Goal: Task Accomplishment & Management: Complete application form

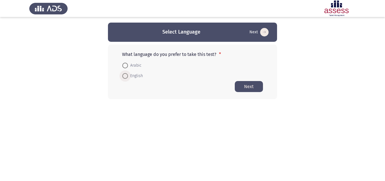
click at [124, 75] on span at bounding box center [125, 76] width 6 height 6
click at [124, 75] on input "English" at bounding box center [125, 76] width 6 height 6
radio input "true"
click at [252, 87] on button "Next" at bounding box center [249, 86] width 28 height 11
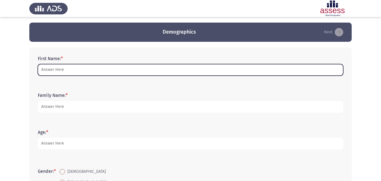
click at [92, 71] on input "First Name: *" at bounding box center [190, 70] width 305 height 12
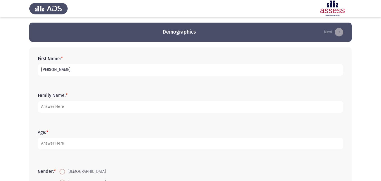
type input "[PERSON_NAME]"
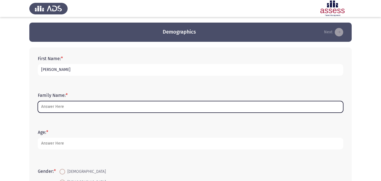
click at [65, 108] on input "Family Name: *" at bounding box center [190, 107] width 305 height 12
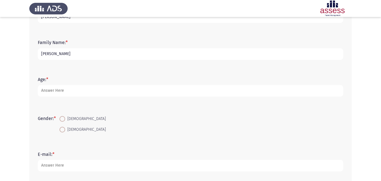
scroll to position [56, 0]
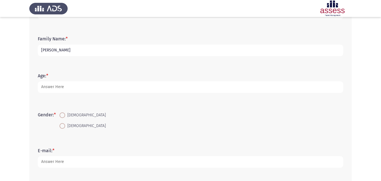
type input "[PERSON_NAME]"
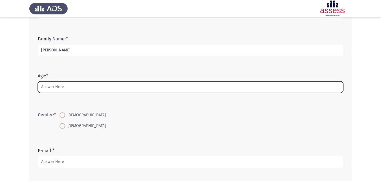
click at [58, 88] on input "Age: *" at bounding box center [190, 87] width 305 height 12
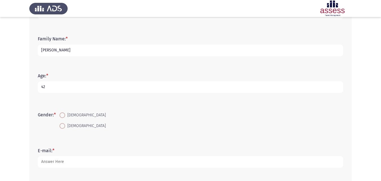
type input "42"
click at [64, 116] on span at bounding box center [62, 115] width 6 height 6
click at [64, 116] on input "[DEMOGRAPHIC_DATA]" at bounding box center [62, 115] width 6 height 6
radio input "true"
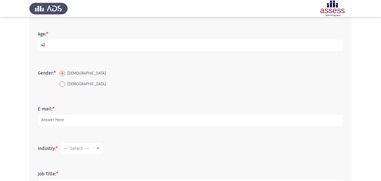
scroll to position [145, 0]
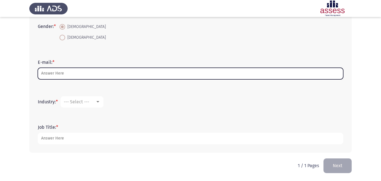
click at [76, 75] on input "E-mail: *" at bounding box center [190, 74] width 305 height 12
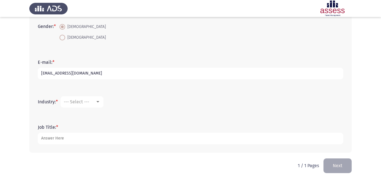
type input "[EMAIL_ADDRESS][DOMAIN_NAME]"
click at [98, 102] on div at bounding box center [97, 101] width 3 height 1
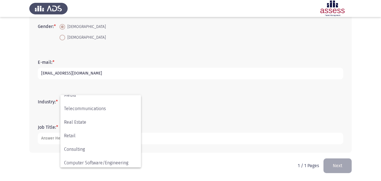
scroll to position [185, 0]
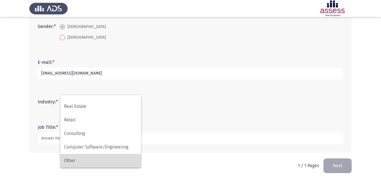
click at [86, 158] on span "Other" at bounding box center [100, 161] width 73 height 14
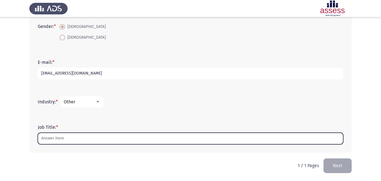
click at [67, 136] on input "Job Title: *" at bounding box center [190, 139] width 305 height 12
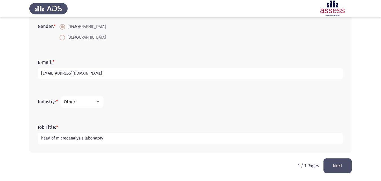
type input "head of micreoanalysis laboratory"
click at [341, 165] on button "Next" at bounding box center [337, 165] width 28 height 14
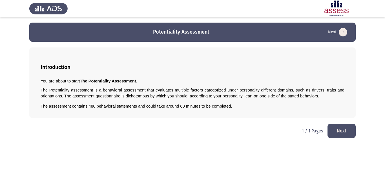
click at [340, 131] on button "Next" at bounding box center [342, 131] width 28 height 14
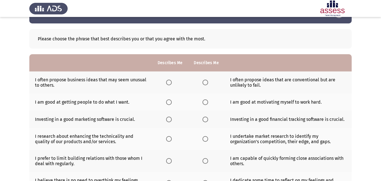
scroll to position [28, 0]
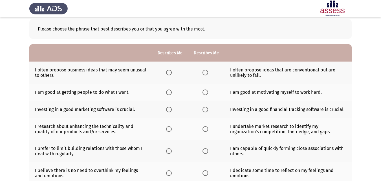
click at [169, 74] on span "Select an option" at bounding box center [169, 73] width 6 height 6
click at [169, 74] on input "Select an option" at bounding box center [169, 73] width 6 height 6
click at [167, 93] on span "Select an option" at bounding box center [169, 92] width 6 height 6
click at [167, 93] on input "Select an option" at bounding box center [169, 92] width 6 height 6
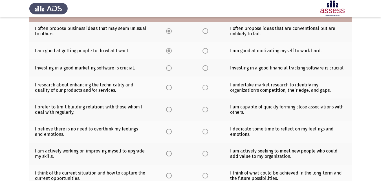
scroll to position [56, 0]
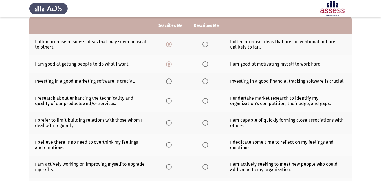
click at [207, 81] on span "Select an option" at bounding box center [205, 81] width 6 height 6
click at [207, 81] on input "Select an option" at bounding box center [205, 81] width 6 height 6
click at [205, 100] on span "Select an option" at bounding box center [205, 101] width 6 height 6
click at [205, 100] on input "Select an option" at bounding box center [205, 101] width 6 height 6
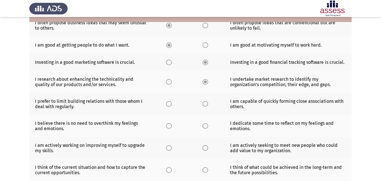
scroll to position [85, 0]
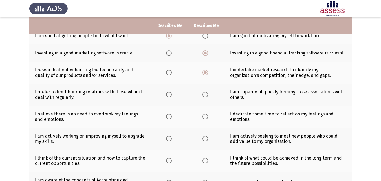
click at [205, 96] on span "Select an option" at bounding box center [205, 95] width 6 height 6
click at [205, 96] on input "Select an option" at bounding box center [205, 95] width 6 height 6
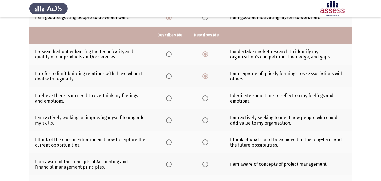
scroll to position [113, 0]
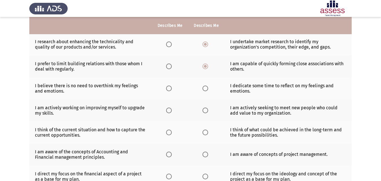
click at [206, 88] on span "Select an option" at bounding box center [205, 88] width 6 height 6
click at [206, 88] on input "Select an option" at bounding box center [205, 88] width 6 height 6
click at [170, 111] on span "Select an option" at bounding box center [169, 110] width 6 height 6
click at [170, 111] on input "Select an option" at bounding box center [169, 110] width 6 height 6
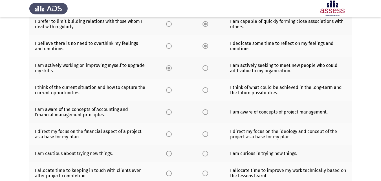
scroll to position [169, 0]
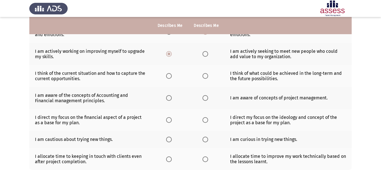
click at [206, 77] on span "Select an option" at bounding box center [205, 76] width 6 height 6
click at [206, 77] on input "Select an option" at bounding box center [205, 76] width 6 height 6
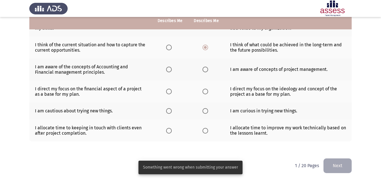
scroll to position [169, 0]
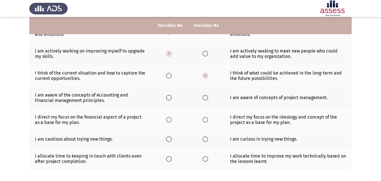
click at [206, 100] on span "Select an option" at bounding box center [205, 98] width 6 height 6
click at [206, 100] on input "Select an option" at bounding box center [205, 98] width 6 height 6
click at [169, 120] on span "Select an option" at bounding box center [169, 120] width 0 height 0
click at [169, 119] on input "Select an option" at bounding box center [169, 120] width 6 height 6
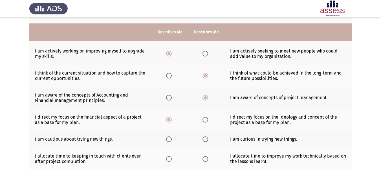
scroll to position [198, 0]
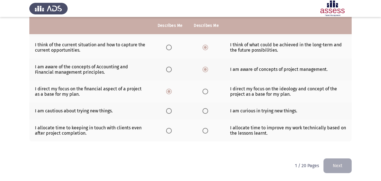
click at [204, 113] on span "Select an option" at bounding box center [205, 111] width 6 height 6
click at [204, 113] on input "Select an option" at bounding box center [205, 111] width 6 height 6
click at [169, 131] on span "Select an option" at bounding box center [169, 131] width 6 height 6
click at [169, 131] on input "Select an option" at bounding box center [169, 131] width 6 height 6
click at [348, 168] on button "Next" at bounding box center [337, 165] width 28 height 14
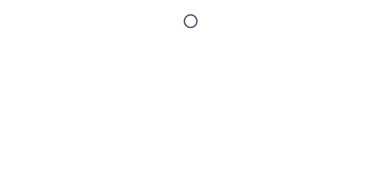
scroll to position [0, 0]
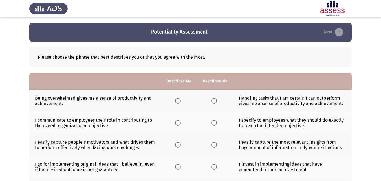
click at [215, 101] on span "Select an option" at bounding box center [214, 101] width 6 height 6
click at [215, 101] on input "Select an option" at bounding box center [214, 101] width 6 height 6
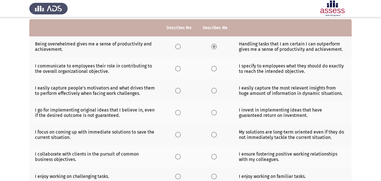
scroll to position [56, 0]
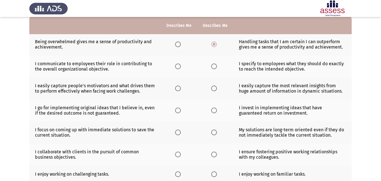
click at [177, 65] on span "Select an option" at bounding box center [178, 66] width 6 height 6
click at [177, 65] on input "Select an option" at bounding box center [178, 66] width 6 height 6
click at [177, 88] on span "Select an option" at bounding box center [178, 88] width 6 height 6
click at [177, 88] on input "Select an option" at bounding box center [178, 88] width 6 height 6
click at [212, 110] on span "Select an option" at bounding box center [214, 110] width 6 height 6
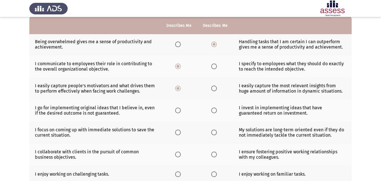
click at [212, 110] on input "Select an option" at bounding box center [214, 110] width 6 height 6
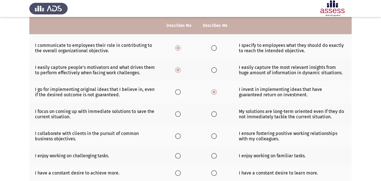
scroll to position [85, 0]
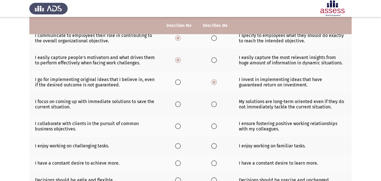
click at [216, 103] on span "Select an option" at bounding box center [214, 104] width 6 height 6
click at [216, 103] on input "Select an option" at bounding box center [214, 104] width 6 height 6
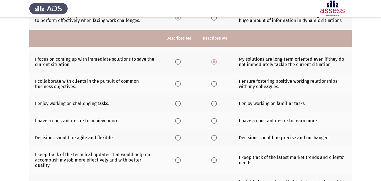
scroll to position [141, 0]
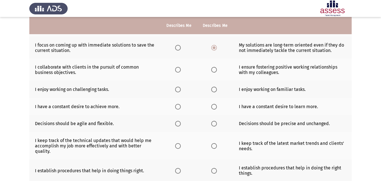
click at [214, 72] on span "Select an option" at bounding box center [214, 70] width 6 height 6
click at [214, 72] on input "Select an option" at bounding box center [214, 70] width 6 height 6
click at [178, 92] on span "Select an option" at bounding box center [178, 90] width 6 height 6
click at [178, 92] on input "Select an option" at bounding box center [178, 90] width 6 height 6
click at [213, 108] on span "Select an option" at bounding box center [214, 107] width 6 height 6
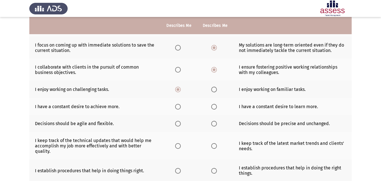
click at [213, 108] on input "Select an option" at bounding box center [214, 107] width 6 height 6
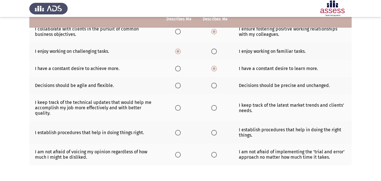
scroll to position [169, 0]
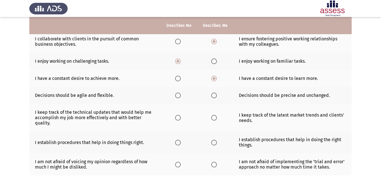
click at [178, 97] on span "Select an option" at bounding box center [178, 95] width 6 height 6
click at [178, 97] on input "Select an option" at bounding box center [178, 95] width 6 height 6
click at [178, 120] on span "Select an option" at bounding box center [178, 118] width 6 height 6
click at [178, 120] on input "Select an option" at bounding box center [178, 118] width 6 height 6
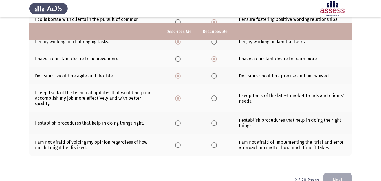
scroll to position [197, 0]
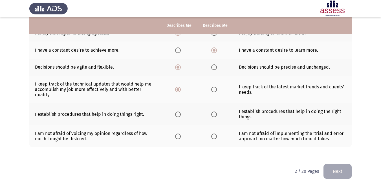
click at [212, 115] on span "Select an option" at bounding box center [214, 114] width 6 height 6
click at [212, 115] on input "Select an option" at bounding box center [214, 114] width 6 height 6
click at [176, 138] on span "Select an option" at bounding box center [178, 136] width 6 height 6
click at [176, 138] on input "Select an option" at bounding box center [178, 136] width 6 height 6
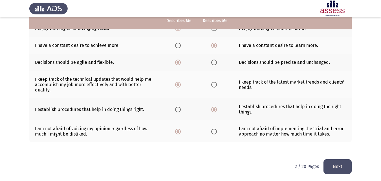
scroll to position [203, 0]
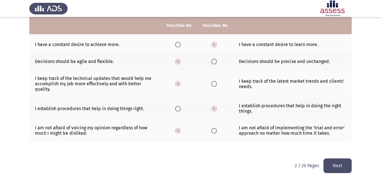
click at [339, 166] on button "Next" at bounding box center [337, 165] width 28 height 14
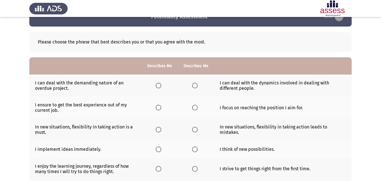
scroll to position [5, 0]
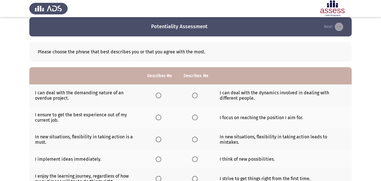
click at [195, 92] on th at bounding box center [196, 95] width 36 height 22
click at [195, 96] on span "Select an option" at bounding box center [195, 95] width 6 height 6
click at [195, 96] on input "Select an option" at bounding box center [195, 95] width 6 height 6
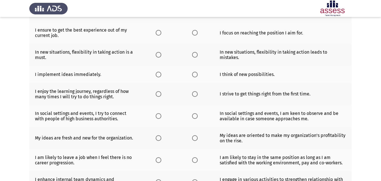
scroll to position [34, 0]
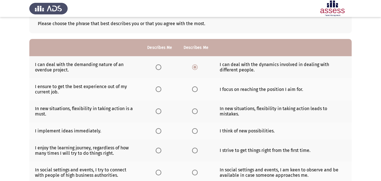
click at [160, 87] on span "Select an option" at bounding box center [159, 89] width 6 height 6
click at [160, 87] on input "Select an option" at bounding box center [159, 89] width 6 height 6
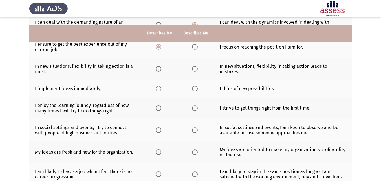
scroll to position [62, 0]
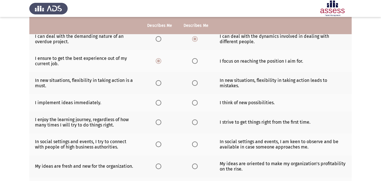
click at [158, 84] on span "Select an option" at bounding box center [159, 83] width 6 height 6
click at [158, 84] on input "Select an option" at bounding box center [159, 83] width 6 height 6
click at [196, 103] on span "Select an option" at bounding box center [195, 103] width 6 height 6
click at [196, 103] on input "Select an option" at bounding box center [195, 103] width 6 height 6
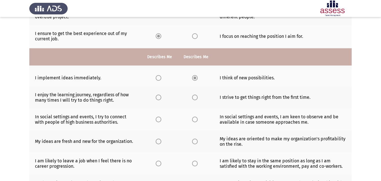
scroll to position [118, 0]
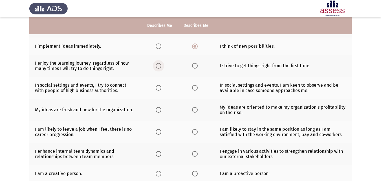
click at [161, 67] on span "Select an option" at bounding box center [159, 66] width 6 height 6
click at [161, 67] on input "Select an option" at bounding box center [159, 66] width 6 height 6
click at [196, 87] on span "Select an option" at bounding box center [195, 88] width 6 height 6
click at [196, 87] on input "Select an option" at bounding box center [195, 88] width 6 height 6
click at [197, 114] on th at bounding box center [196, 110] width 36 height 22
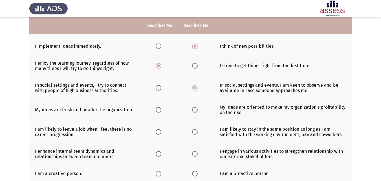
click at [193, 107] on span "Select an option" at bounding box center [195, 110] width 6 height 6
click at [193, 107] on input "Select an option" at bounding box center [195, 110] width 6 height 6
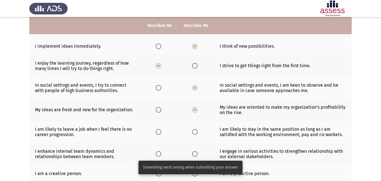
click at [197, 109] on span "Select an option" at bounding box center [195, 110] width 6 height 6
click at [197, 109] on input "Select an option" at bounding box center [195, 110] width 6 height 6
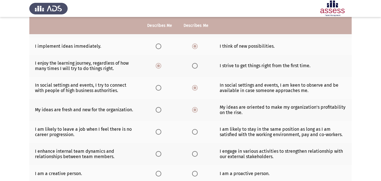
click at [160, 133] on span "Select an option" at bounding box center [159, 132] width 6 height 6
click at [160, 133] on input "Select an option" at bounding box center [159, 132] width 6 height 6
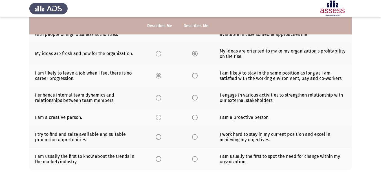
scroll to position [175, 0]
click at [197, 99] on span "Select an option" at bounding box center [195, 97] width 6 height 6
click at [197, 99] on input "Select an option" at bounding box center [195, 97] width 6 height 6
click at [195, 118] on span "Select an option" at bounding box center [195, 117] width 6 height 6
click at [195, 118] on input "Select an option" at bounding box center [195, 117] width 6 height 6
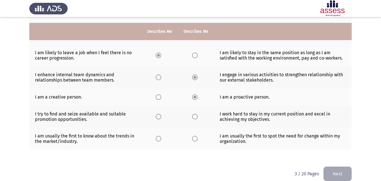
scroll to position [203, 0]
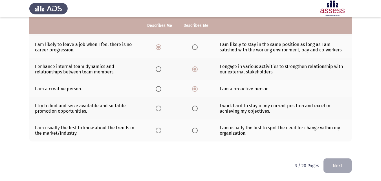
click at [161, 108] on span "Select an option" at bounding box center [159, 108] width 6 height 6
click at [161, 108] on input "Select an option" at bounding box center [159, 108] width 6 height 6
click at [193, 132] on span "Select an option" at bounding box center [195, 130] width 6 height 6
click at [193, 132] on input "Select an option" at bounding box center [195, 130] width 6 height 6
click at [344, 164] on button "Next" at bounding box center [337, 165] width 28 height 14
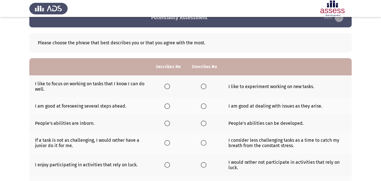
scroll to position [28, 0]
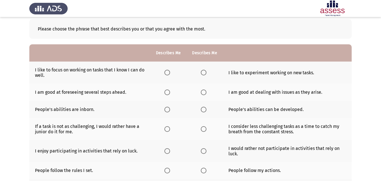
click at [202, 73] on span "Select an option" at bounding box center [204, 73] width 6 height 6
click at [202, 73] on input "Select an option" at bounding box center [204, 73] width 6 height 6
click at [204, 92] on span "Select an option" at bounding box center [204, 92] width 6 height 6
click at [204, 92] on input "Select an option" at bounding box center [204, 92] width 6 height 6
click at [204, 112] on span "Select an option" at bounding box center [204, 110] width 6 height 6
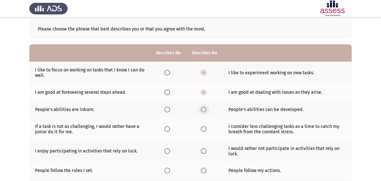
click at [204, 112] on input "Select an option" at bounding box center [204, 110] width 6 height 6
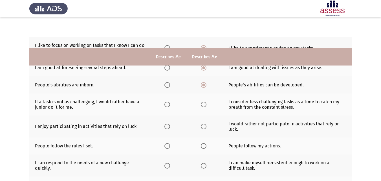
scroll to position [85, 0]
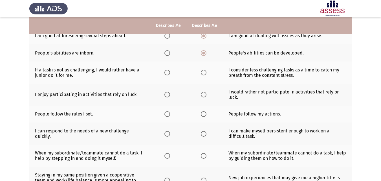
click at [169, 74] on span "Select an option" at bounding box center [167, 73] width 6 height 6
click at [169, 74] on input "Select an option" at bounding box center [167, 73] width 6 height 6
click at [204, 96] on span "Select an option" at bounding box center [204, 95] width 6 height 6
click at [204, 96] on input "Select an option" at bounding box center [204, 95] width 6 height 6
click at [202, 116] on span "Select an option" at bounding box center [204, 114] width 6 height 6
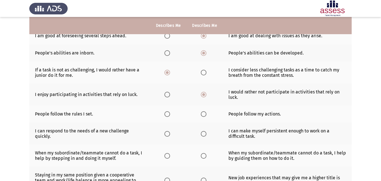
click at [202, 116] on input "Select an option" at bounding box center [204, 114] width 6 height 6
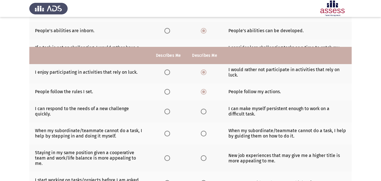
scroll to position [141, 0]
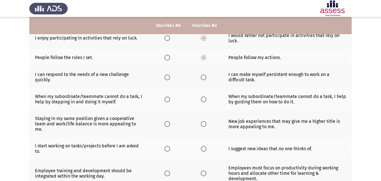
click at [202, 80] on th at bounding box center [204, 77] width 36 height 22
click at [202, 80] on span "Select an option" at bounding box center [204, 77] width 6 height 6
click at [202, 80] on input "Select an option" at bounding box center [204, 77] width 6 height 6
click at [205, 100] on span "Select an option" at bounding box center [204, 99] width 6 height 6
click at [205, 100] on input "Select an option" at bounding box center [204, 99] width 6 height 6
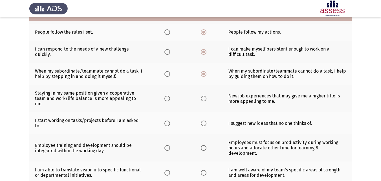
scroll to position [197, 0]
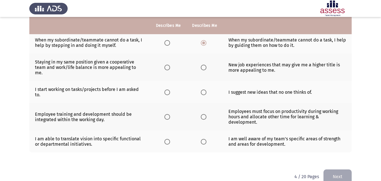
click at [202, 67] on span "Select an option" at bounding box center [204, 68] width 6 height 6
click at [202, 67] on input "Select an option" at bounding box center [204, 68] width 6 height 6
click at [166, 89] on span "Select an option" at bounding box center [167, 92] width 6 height 6
click at [166, 89] on input "Select an option" at bounding box center [167, 92] width 6 height 6
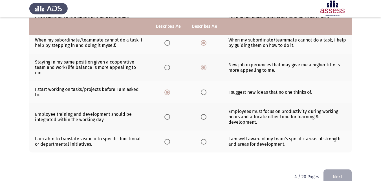
scroll to position [203, 0]
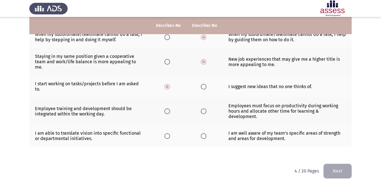
click at [204, 108] on span "Select an option" at bounding box center [204, 111] width 6 height 6
click at [204, 108] on input "Select an option" at bounding box center [204, 111] width 6 height 6
click at [169, 133] on span "Select an option" at bounding box center [167, 136] width 6 height 6
click at [169, 133] on input "Select an option" at bounding box center [167, 136] width 6 height 6
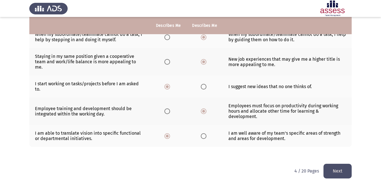
click at [339, 167] on button "Next" at bounding box center [337, 171] width 28 height 14
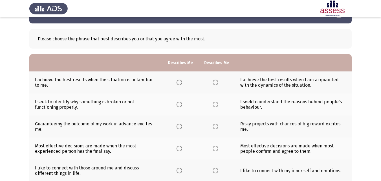
scroll to position [28, 0]
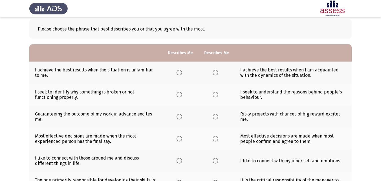
click at [180, 74] on span "Select an option" at bounding box center [180, 73] width 6 height 6
click at [180, 74] on input "Select an option" at bounding box center [180, 73] width 6 height 6
click at [218, 95] on span "Select an option" at bounding box center [216, 95] width 6 height 6
click at [218, 95] on input "Select an option" at bounding box center [216, 95] width 6 height 6
click at [178, 115] on span "Select an option" at bounding box center [180, 117] width 6 height 6
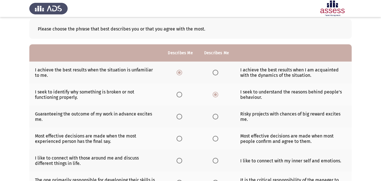
click at [178, 115] on input "Select an option" at bounding box center [180, 117] width 6 height 6
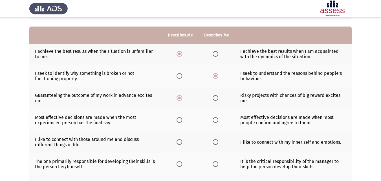
scroll to position [56, 0]
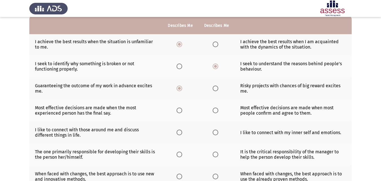
click at [217, 113] on span "Select an option" at bounding box center [216, 110] width 6 height 6
click at [217, 113] on input "Select an option" at bounding box center [216, 110] width 6 height 6
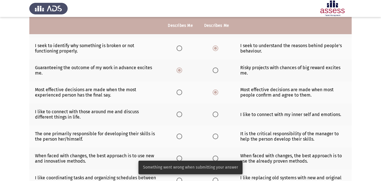
scroll to position [85, 0]
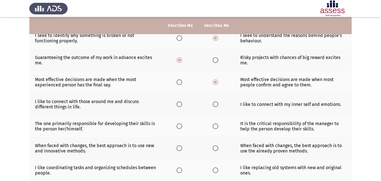
click at [180, 105] on span "Select an option" at bounding box center [180, 104] width 6 height 6
click at [180, 105] on input "Select an option" at bounding box center [180, 104] width 6 height 6
click at [217, 127] on span "Select an option" at bounding box center [216, 126] width 6 height 6
click at [217, 127] on input "Select an option" at bounding box center [216, 126] width 6 height 6
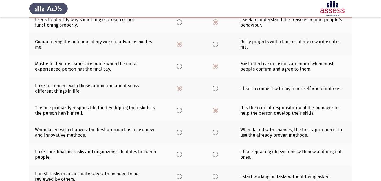
scroll to position [113, 0]
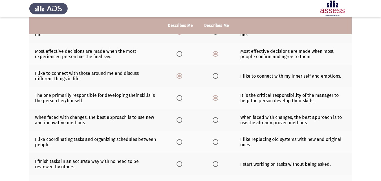
click at [177, 121] on span "Select an option" at bounding box center [180, 120] width 6 height 6
click at [177, 121] on input "Select an option" at bounding box center [180, 120] width 6 height 6
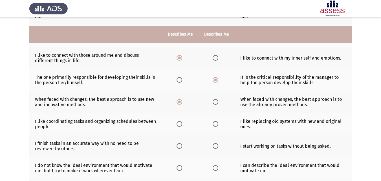
scroll to position [141, 0]
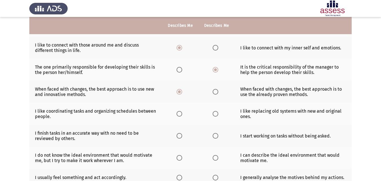
click at [180, 116] on span "Select an option" at bounding box center [180, 114] width 6 height 6
click at [180, 116] on input "Select an option" at bounding box center [180, 114] width 6 height 6
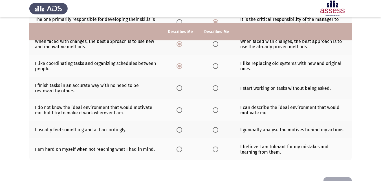
scroll to position [197, 0]
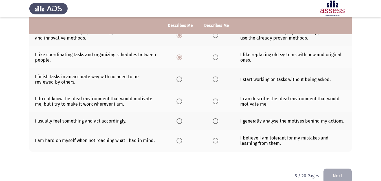
click at [216, 81] on span "Select an option" at bounding box center [216, 79] width 6 height 6
click at [216, 81] on input "Select an option" at bounding box center [216, 79] width 6 height 6
click at [180, 103] on span "Select an option" at bounding box center [180, 101] width 6 height 6
click at [180, 103] on input "Select an option" at bounding box center [180, 101] width 6 height 6
click at [215, 120] on span "Select an option" at bounding box center [216, 121] width 6 height 6
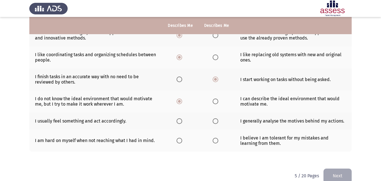
click at [215, 120] on input "Select an option" at bounding box center [216, 121] width 6 height 6
click at [215, 142] on span "Select an option" at bounding box center [216, 141] width 6 height 6
click at [215, 142] on input "Select an option" at bounding box center [216, 141] width 6 height 6
click at [337, 175] on button "Next" at bounding box center [337, 175] width 28 height 14
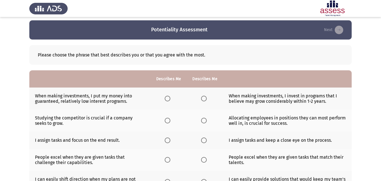
scroll to position [0, 0]
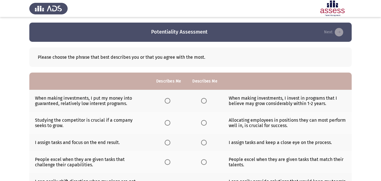
click at [206, 100] on span "Select an option" at bounding box center [204, 101] width 6 height 6
click at [206, 100] on input "Select an option" at bounding box center [204, 101] width 6 height 6
click at [168, 124] on span "Select an option" at bounding box center [168, 123] width 6 height 6
click at [168, 124] on input "Select an option" at bounding box center [168, 123] width 6 height 6
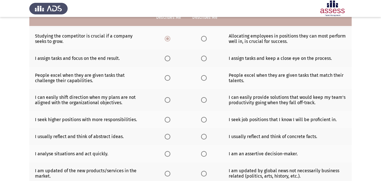
scroll to position [56, 0]
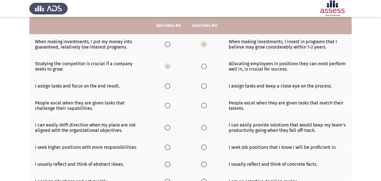
click at [168, 87] on span "Select an option" at bounding box center [168, 86] width 6 height 6
click at [168, 87] on input "Select an option" at bounding box center [168, 86] width 6 height 6
click at [206, 107] on span "Select an option" at bounding box center [204, 106] width 6 height 6
click at [206, 107] on input "Select an option" at bounding box center [204, 106] width 6 height 6
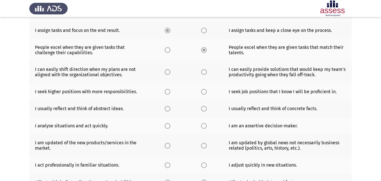
scroll to position [113, 0]
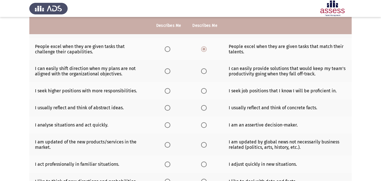
click at [167, 72] on span "Select an option" at bounding box center [168, 71] width 6 height 6
click at [167, 72] on input "Select an option" at bounding box center [168, 71] width 6 height 6
click at [166, 93] on span "Select an option" at bounding box center [168, 91] width 6 height 6
click at [166, 93] on input "Select an option" at bounding box center [168, 91] width 6 height 6
click at [168, 108] on span "Select an option" at bounding box center [168, 108] width 6 height 6
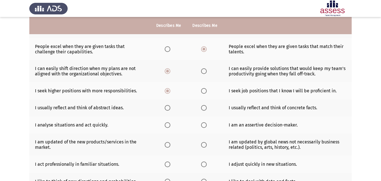
click at [168, 108] on input "Select an option" at bounding box center [168, 108] width 6 height 6
click at [205, 125] on span "Select an option" at bounding box center [204, 125] width 6 height 6
click at [205, 125] on input "Select an option" at bounding box center [204, 125] width 6 height 6
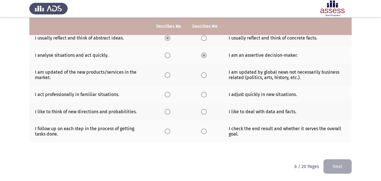
scroll to position [183, 0]
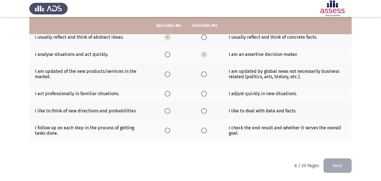
click at [206, 74] on span "Select an option" at bounding box center [204, 74] width 6 height 6
click at [206, 74] on input "Select an option" at bounding box center [204, 74] width 6 height 6
click at [166, 94] on span "Select an option" at bounding box center [168, 94] width 6 height 6
click at [166, 94] on input "Select an option" at bounding box center [168, 94] width 6 height 6
click at [202, 112] on span "Select an option" at bounding box center [204, 111] width 6 height 6
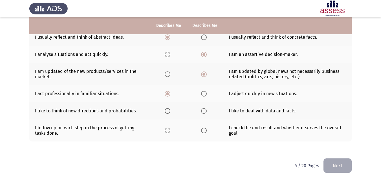
click at [202, 112] on input "Select an option" at bounding box center [204, 111] width 6 height 6
click at [200, 131] on th at bounding box center [205, 130] width 36 height 22
click at [206, 131] on span "Select an option" at bounding box center [204, 130] width 6 height 6
click at [206, 131] on input "Select an option" at bounding box center [204, 130] width 6 height 6
click at [328, 165] on button "Next" at bounding box center [337, 165] width 28 height 14
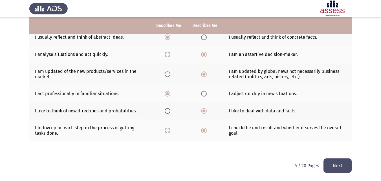
scroll to position [0, 0]
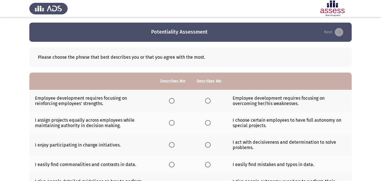
click at [173, 103] on span "Select an option" at bounding box center [172, 101] width 6 height 6
click at [173, 103] on input "Select an option" at bounding box center [172, 101] width 6 height 6
click at [209, 124] on span "Select an option" at bounding box center [208, 123] width 6 height 6
click at [209, 124] on input "Select an option" at bounding box center [208, 123] width 6 height 6
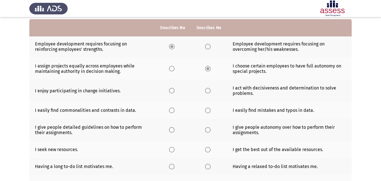
scroll to position [56, 0]
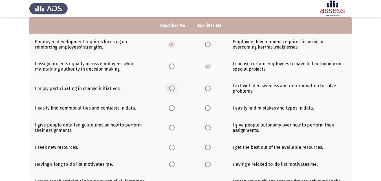
click at [171, 89] on span "Select an option" at bounding box center [172, 88] width 6 height 6
click at [171, 89] on input "Select an option" at bounding box center [172, 88] width 6 height 6
click at [173, 110] on span "Select an option" at bounding box center [172, 108] width 6 height 6
click at [173, 110] on input "Select an option" at bounding box center [172, 108] width 6 height 6
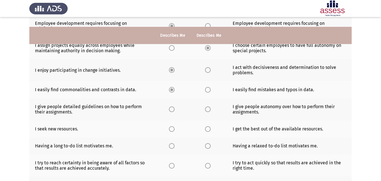
scroll to position [85, 0]
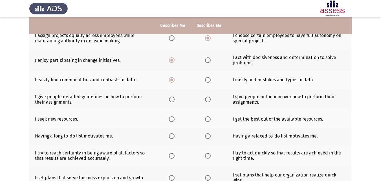
click at [170, 100] on span "Select an option" at bounding box center [172, 99] width 6 height 6
click at [170, 100] on input "Select an option" at bounding box center [172, 99] width 6 height 6
click at [210, 119] on span "Select an option" at bounding box center [208, 119] width 6 height 6
click at [210, 119] on input "Select an option" at bounding box center [208, 119] width 6 height 6
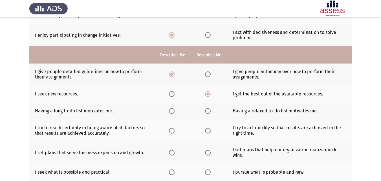
scroll to position [141, 0]
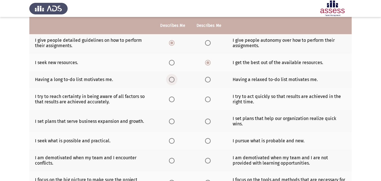
click at [172, 80] on span "Select an option" at bounding box center [172, 80] width 6 height 6
click at [172, 80] on input "Select an option" at bounding box center [172, 80] width 6 height 6
click at [170, 102] on span "Select an option" at bounding box center [172, 99] width 6 height 6
click at [170, 102] on input "Select an option" at bounding box center [172, 99] width 6 height 6
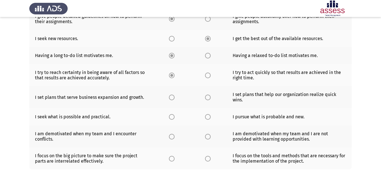
scroll to position [193, 0]
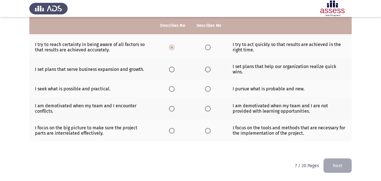
click at [171, 72] on th at bounding box center [173, 69] width 36 height 22
click at [173, 69] on span "Select an option" at bounding box center [172, 70] width 6 height 6
click at [173, 69] on input "Select an option" at bounding box center [172, 70] width 6 height 6
click at [172, 89] on span "Select an option" at bounding box center [172, 89] width 6 height 6
click at [172, 89] on input "Select an option" at bounding box center [172, 89] width 6 height 6
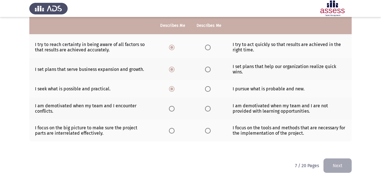
click at [209, 110] on span "Select an option" at bounding box center [208, 109] width 6 height 6
click at [209, 110] on input "Select an option" at bounding box center [208, 109] width 6 height 6
click at [173, 132] on span "Select an option" at bounding box center [172, 131] width 6 height 6
click at [173, 132] on input "Select an option" at bounding box center [172, 131] width 6 height 6
click at [335, 165] on button "Next" at bounding box center [337, 165] width 28 height 14
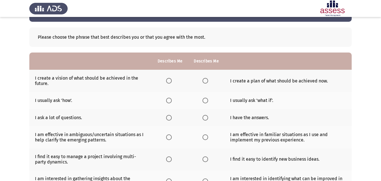
scroll to position [19, 0]
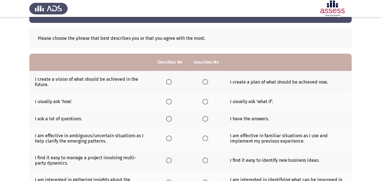
click at [169, 83] on span "Select an option" at bounding box center [169, 82] width 6 height 6
click at [169, 83] on input "Select an option" at bounding box center [169, 82] width 6 height 6
click at [203, 103] on span "Select an option" at bounding box center [205, 102] width 6 height 6
click at [203, 103] on input "Select an option" at bounding box center [205, 102] width 6 height 6
click at [169, 121] on span "Select an option" at bounding box center [169, 119] width 6 height 6
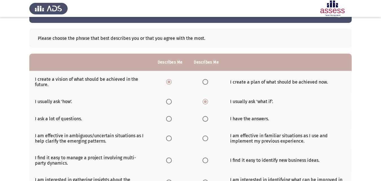
click at [169, 121] on input "Select an option" at bounding box center [169, 119] width 6 height 6
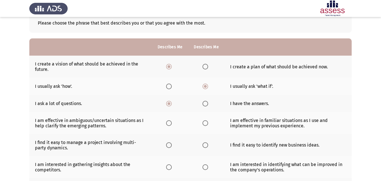
scroll to position [47, 0]
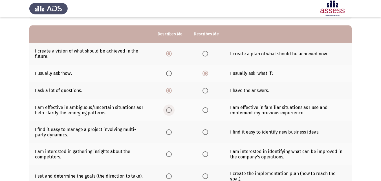
click at [170, 111] on span "Select an option" at bounding box center [169, 110] width 6 height 6
click at [170, 111] on input "Select an option" at bounding box center [169, 110] width 6 height 6
click at [168, 131] on span "Select an option" at bounding box center [169, 132] width 6 height 6
click at [168, 131] on input "Select an option" at bounding box center [169, 132] width 6 height 6
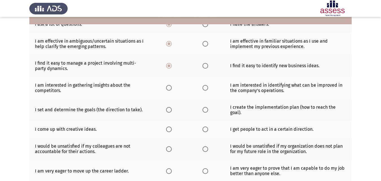
scroll to position [103, 0]
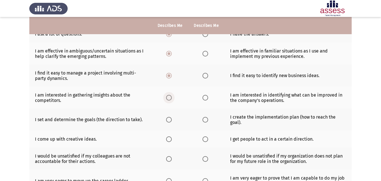
click at [170, 100] on span "Select an option" at bounding box center [169, 98] width 6 height 6
click at [170, 100] on input "Select an option" at bounding box center [169, 98] width 6 height 6
click at [172, 118] on span "Select an option" at bounding box center [169, 120] width 6 height 6
click at [172, 118] on input "Select an option" at bounding box center [169, 120] width 6 height 6
click at [171, 136] on span "Select an option" at bounding box center [169, 139] width 6 height 6
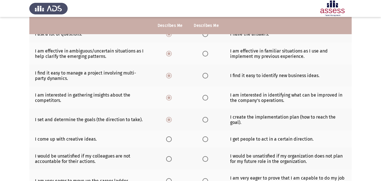
click at [171, 136] on input "Select an option" at bounding box center [169, 139] width 6 height 6
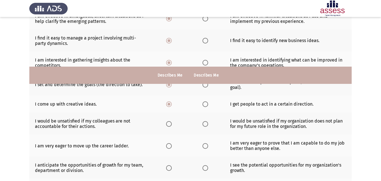
scroll to position [188, 0]
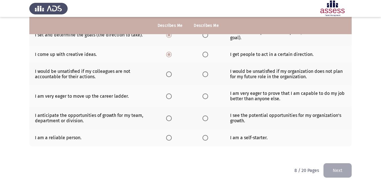
click at [205, 71] on span "Select an option" at bounding box center [205, 74] width 6 height 6
click at [205, 71] on input "Select an option" at bounding box center [205, 74] width 6 height 6
click at [169, 93] on span "Select an option" at bounding box center [169, 96] width 6 height 6
click at [169, 93] on input "Select an option" at bounding box center [169, 96] width 6 height 6
click at [203, 115] on span "Select an option" at bounding box center [205, 118] width 6 height 6
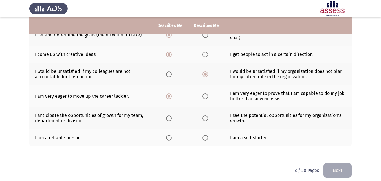
click at [203, 115] on input "Select an option" at bounding box center [205, 118] width 6 height 6
click at [169, 136] on th at bounding box center [170, 137] width 36 height 17
click at [168, 135] on span "Select an option" at bounding box center [169, 138] width 6 height 6
click at [168, 135] on input "Select an option" at bounding box center [169, 138] width 6 height 6
click at [332, 169] on button "Next" at bounding box center [337, 170] width 28 height 14
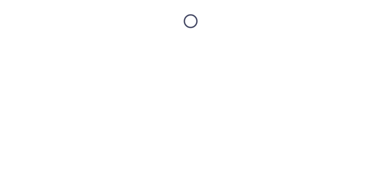
scroll to position [0, 0]
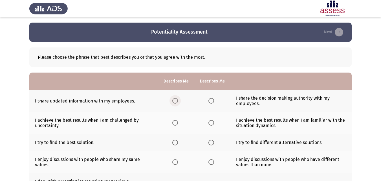
click at [177, 101] on span "Select an option" at bounding box center [175, 101] width 6 height 6
click at [177, 101] on input "Select an option" at bounding box center [175, 101] width 6 height 6
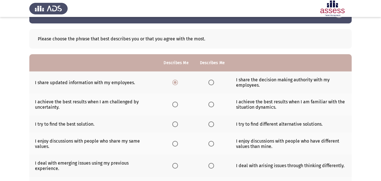
scroll to position [28, 0]
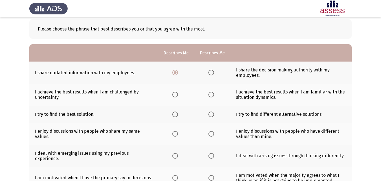
click at [175, 97] on span "Select an option" at bounding box center [175, 95] width 6 height 6
click at [175, 97] on input "Select an option" at bounding box center [175, 95] width 6 height 6
click at [213, 115] on span "Select an option" at bounding box center [211, 114] width 6 height 6
click at [213, 115] on input "Select an option" at bounding box center [211, 114] width 6 height 6
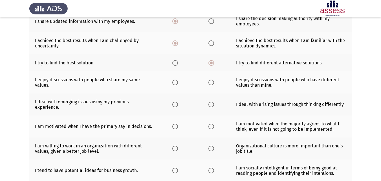
scroll to position [85, 0]
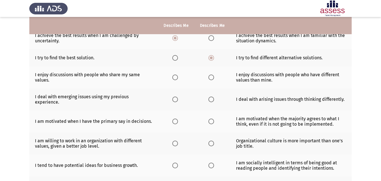
click at [213, 78] on span "Select an option" at bounding box center [211, 77] width 6 height 6
click at [213, 78] on input "Select an option" at bounding box center [211, 77] width 6 height 6
click at [212, 98] on span "Select an option" at bounding box center [211, 99] width 6 height 6
click at [212, 98] on input "Select an option" at bounding box center [211, 99] width 6 height 6
click at [174, 119] on span "Select an option" at bounding box center [175, 121] width 6 height 6
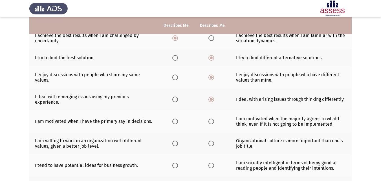
click at [174, 119] on input "Select an option" at bounding box center [175, 121] width 6 height 6
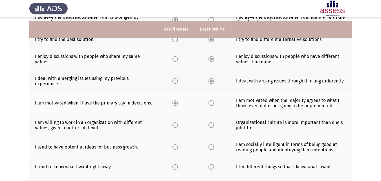
scroll to position [113, 0]
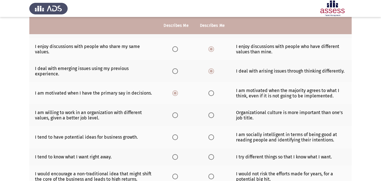
drag, startPoint x: 177, startPoint y: 87, endPoint x: 175, endPoint y: 91, distance: 4.4
click at [176, 90] on span "Select an option" at bounding box center [175, 93] width 6 height 6
click at [176, 90] on input "Select an option" at bounding box center [175, 93] width 6 height 6
click at [211, 90] on span "Select an option" at bounding box center [211, 93] width 6 height 6
click at [211, 90] on input "Select an option" at bounding box center [211, 93] width 6 height 6
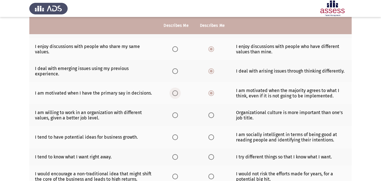
click at [175, 90] on span "Select an option" at bounding box center [175, 93] width 6 height 6
click at [175, 90] on input "Select an option" at bounding box center [175, 93] width 6 height 6
click at [166, 109] on th at bounding box center [176, 115] width 36 height 22
click at [192, 91] on th at bounding box center [176, 93] width 36 height 22
click at [211, 112] on span "Select an option" at bounding box center [211, 115] width 6 height 6
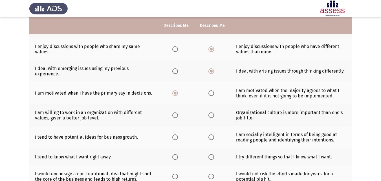
click at [211, 112] on input "Select an option" at bounding box center [211, 115] width 6 height 6
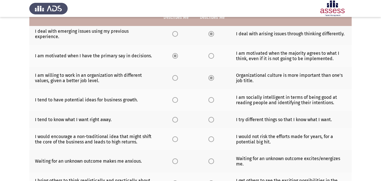
scroll to position [141, 0]
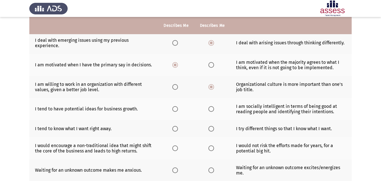
click at [212, 106] on span "Select an option" at bounding box center [211, 109] width 6 height 6
click at [212, 106] on input "Select an option" at bounding box center [211, 109] width 6 height 6
click at [175, 126] on span "Select an option" at bounding box center [175, 129] width 6 height 6
click at [175, 126] on input "Select an option" at bounding box center [175, 129] width 6 height 6
click at [174, 145] on span "Select an option" at bounding box center [175, 148] width 6 height 6
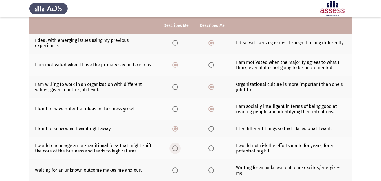
click at [174, 145] on input "Select an option" at bounding box center [175, 148] width 6 height 6
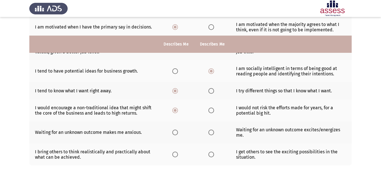
scroll to position [197, 0]
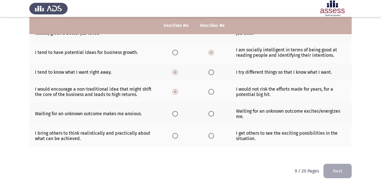
click at [177, 111] on span "Select an option" at bounding box center [175, 114] width 6 height 6
click at [177, 111] on input "Select an option" at bounding box center [175, 114] width 6 height 6
click at [176, 133] on span "Select an option" at bounding box center [175, 136] width 6 height 6
click at [176, 133] on input "Select an option" at bounding box center [175, 136] width 6 height 6
click at [345, 168] on button "Next" at bounding box center [337, 171] width 28 height 14
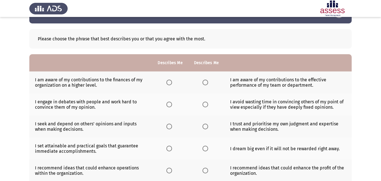
scroll to position [28, 0]
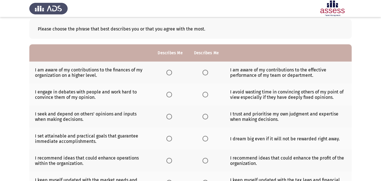
click at [168, 75] on span "Select an option" at bounding box center [169, 73] width 6 height 6
click at [168, 75] on input "Select an option" at bounding box center [169, 73] width 6 height 6
click at [204, 95] on span "Select an option" at bounding box center [205, 95] width 6 height 6
click at [204, 95] on input "Select an option" at bounding box center [205, 95] width 6 height 6
click at [170, 117] on span "Select an option" at bounding box center [169, 117] width 6 height 6
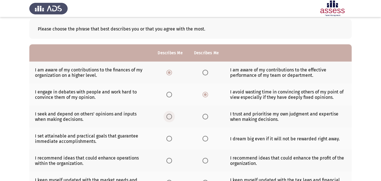
click at [170, 117] on input "Select an option" at bounding box center [169, 117] width 6 height 6
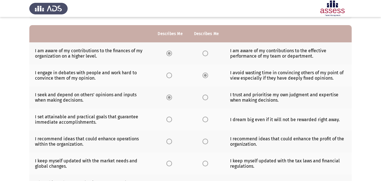
scroll to position [56, 0]
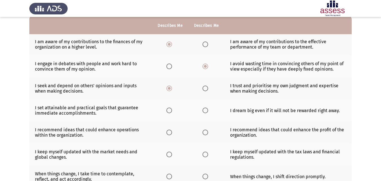
click at [167, 113] on span "Select an option" at bounding box center [169, 110] width 6 height 6
click at [167, 113] on input "Select an option" at bounding box center [169, 110] width 6 height 6
click at [204, 133] on span "Select an option" at bounding box center [205, 132] width 6 height 6
click at [204, 133] on input "Select an option" at bounding box center [205, 132] width 6 height 6
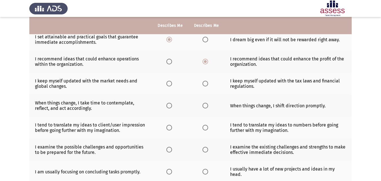
scroll to position [141, 0]
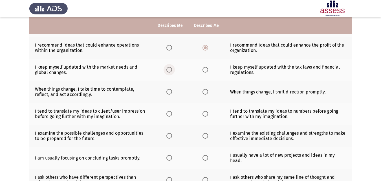
click at [168, 70] on span "Select an option" at bounding box center [169, 70] width 6 height 6
click at [168, 70] on input "Select an option" at bounding box center [169, 70] width 6 height 6
click at [167, 92] on span "Select an option" at bounding box center [169, 92] width 6 height 6
click at [167, 92] on input "Select an option" at bounding box center [169, 92] width 6 height 6
click at [204, 116] on span "Select an option" at bounding box center [205, 114] width 6 height 6
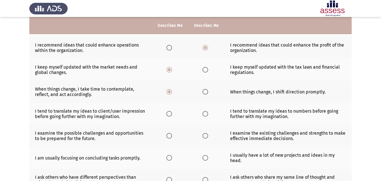
click at [204, 116] on input "Select an option" at bounding box center [205, 114] width 6 height 6
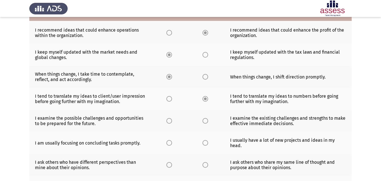
scroll to position [197, 0]
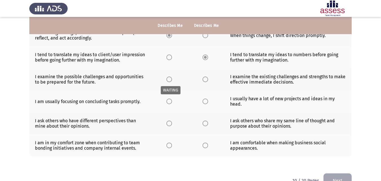
click at [170, 81] on span "Select an option" at bounding box center [169, 79] width 6 height 6
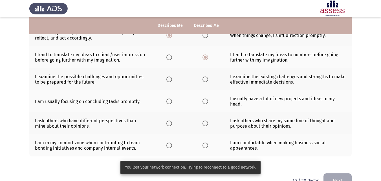
click at [169, 80] on span "Select an option" at bounding box center [169, 79] width 6 height 6
click at [169, 80] on input "Select an option" at bounding box center [169, 79] width 6 height 6
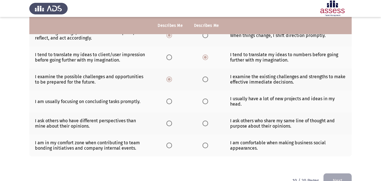
click at [203, 103] on span "Select an option" at bounding box center [205, 101] width 6 height 6
click at [203, 103] on input "Select an option" at bounding box center [205, 101] width 6 height 6
click at [169, 123] on span "Select an option" at bounding box center [169, 123] width 6 height 6
click at [169, 123] on input "Select an option" at bounding box center [169, 123] width 6 height 6
click at [170, 145] on span "Select an option" at bounding box center [169, 145] width 6 height 6
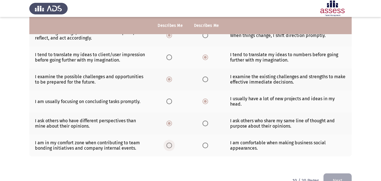
click at [170, 145] on input "Select an option" at bounding box center [169, 145] width 6 height 6
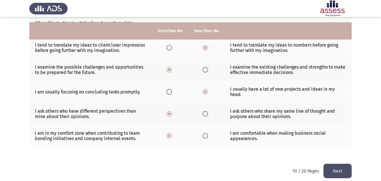
scroll to position [212, 0]
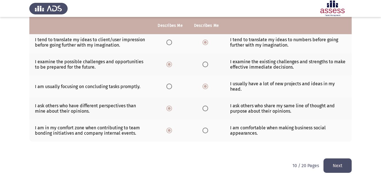
click at [336, 169] on button "Next" at bounding box center [337, 165] width 28 height 14
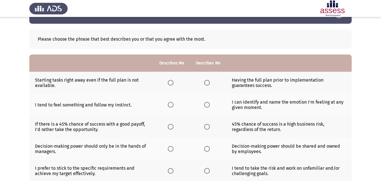
scroll to position [28, 0]
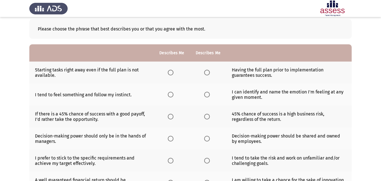
click at [207, 72] on span "Select an option" at bounding box center [207, 73] width 6 height 6
click at [207, 72] on input "Select an option" at bounding box center [207, 73] width 6 height 6
click at [206, 96] on span "Select an option" at bounding box center [207, 95] width 6 height 6
click at [206, 96] on input "Select an option" at bounding box center [207, 95] width 6 height 6
click at [169, 118] on span "Select an option" at bounding box center [171, 117] width 6 height 6
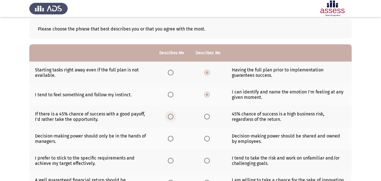
click at [169, 118] on input "Select an option" at bounding box center [171, 117] width 6 height 6
click at [204, 139] on span "Select an option" at bounding box center [207, 139] width 6 height 6
click at [204, 139] on input "Select an option" at bounding box center [207, 139] width 6 height 6
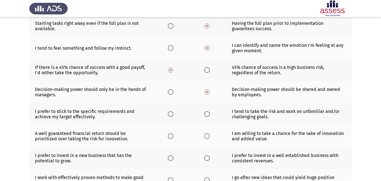
scroll to position [85, 0]
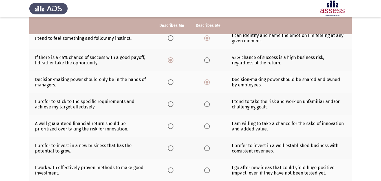
click at [172, 105] on span "Select an option" at bounding box center [171, 104] width 6 height 6
click at [172, 105] on input "Select an option" at bounding box center [171, 104] width 6 height 6
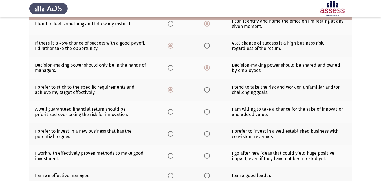
scroll to position [113, 0]
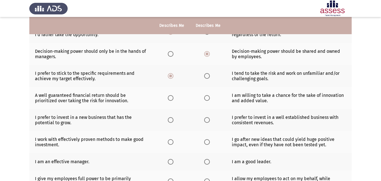
click at [206, 100] on span "Select an option" at bounding box center [207, 98] width 6 height 6
click at [206, 100] on input "Select an option" at bounding box center [207, 98] width 6 height 6
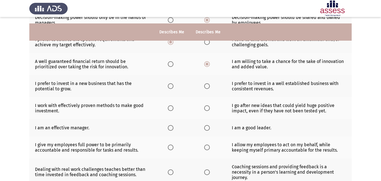
scroll to position [146, 0]
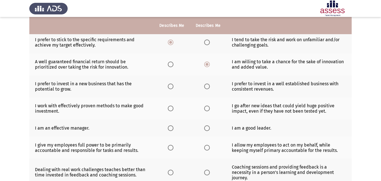
click at [172, 89] on span "Select an option" at bounding box center [171, 86] width 6 height 6
click at [172, 89] on input "Select an option" at bounding box center [171, 86] width 6 height 6
click at [170, 111] on span "Select an option" at bounding box center [171, 108] width 6 height 6
click at [170, 111] on input "Select an option" at bounding box center [171, 108] width 6 height 6
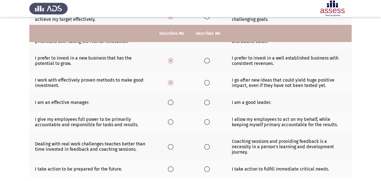
scroll to position [203, 0]
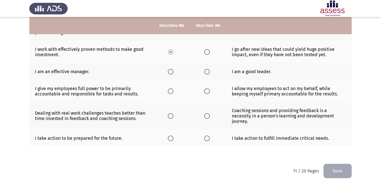
click at [207, 73] on span "Select an option" at bounding box center [207, 72] width 6 height 6
click at [207, 73] on input "Select an option" at bounding box center [207, 72] width 6 height 6
click at [172, 93] on span "Select an option" at bounding box center [171, 91] width 6 height 6
click at [172, 93] on input "Select an option" at bounding box center [171, 91] width 6 height 6
click at [206, 116] on span "Select an option" at bounding box center [207, 116] width 6 height 6
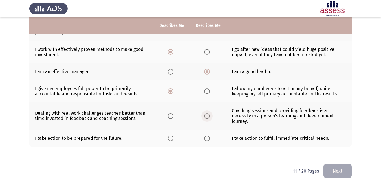
click at [206, 116] on input "Select an option" at bounding box center [207, 116] width 6 height 6
click at [206, 135] on span "Select an option" at bounding box center [207, 138] width 6 height 6
click at [206, 135] on input "Select an option" at bounding box center [207, 138] width 6 height 6
click at [173, 135] on span "Select an option" at bounding box center [171, 138] width 6 height 6
click at [173, 135] on input "Select an option" at bounding box center [171, 138] width 6 height 6
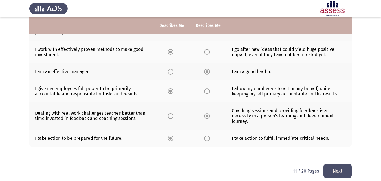
click at [344, 166] on button "Next" at bounding box center [337, 171] width 28 height 14
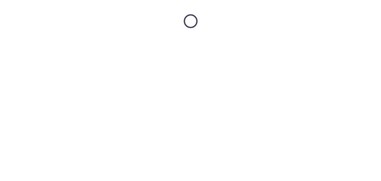
scroll to position [0, 0]
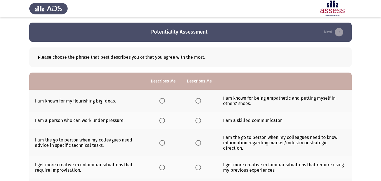
click at [199, 119] on span "Select an option" at bounding box center [198, 121] width 6 height 6
click at [199, 119] on input "Select an option" at bounding box center [198, 121] width 6 height 6
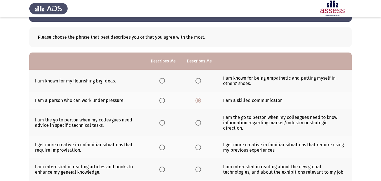
scroll to position [28, 0]
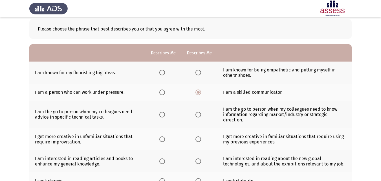
click at [199, 116] on span "Select an option" at bounding box center [198, 115] width 6 height 6
click at [199, 116] on input "Select an option" at bounding box center [198, 115] width 6 height 6
click at [160, 139] on span "Select an option" at bounding box center [162, 139] width 6 height 6
click at [160, 139] on input "Select an option" at bounding box center [162, 139] width 6 height 6
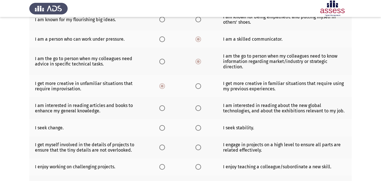
scroll to position [85, 0]
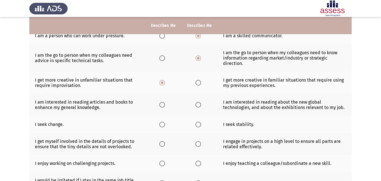
click at [162, 106] on span "Select an option" at bounding box center [162, 105] width 6 height 6
click at [162, 106] on input "Select an option" at bounding box center [162, 105] width 6 height 6
click at [198, 126] on span "Select an option" at bounding box center [198, 125] width 6 height 6
click at [198, 126] on input "Select an option" at bounding box center [198, 125] width 6 height 6
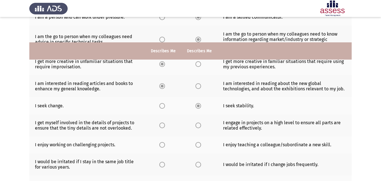
scroll to position [141, 0]
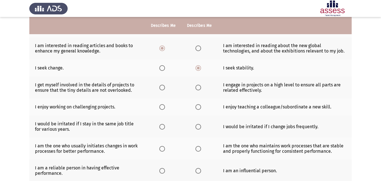
click at [195, 86] on span "Select an option" at bounding box center [198, 88] width 6 height 6
click at [195, 86] on input "Select an option" at bounding box center [198, 88] width 6 height 6
click at [199, 106] on span "Select an option" at bounding box center [198, 107] width 6 height 6
click at [199, 106] on input "Select an option" at bounding box center [198, 107] width 6 height 6
click at [197, 127] on span "Select an option" at bounding box center [198, 127] width 6 height 6
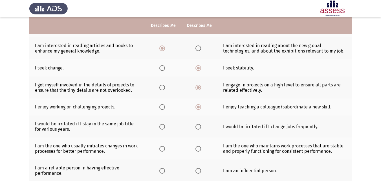
click at [197, 127] on input "Select an option" at bounding box center [198, 127] width 6 height 6
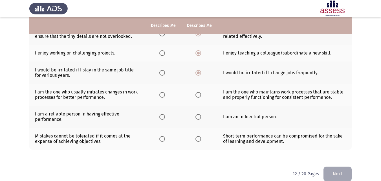
scroll to position [197, 0]
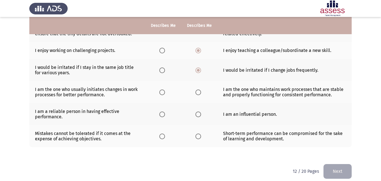
click at [160, 93] on span "Select an option" at bounding box center [162, 92] width 6 height 6
click at [160, 93] on input "Select an option" at bounding box center [162, 92] width 6 height 6
click at [195, 113] on span "Select an option" at bounding box center [198, 114] width 6 height 6
click at [195, 113] on input "Select an option" at bounding box center [198, 114] width 6 height 6
click at [164, 135] on span "Select an option" at bounding box center [162, 136] width 6 height 6
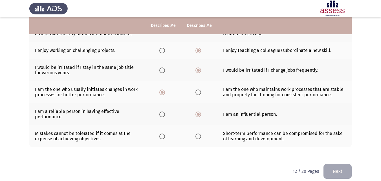
click at [164, 135] on input "Select an option" at bounding box center [162, 136] width 6 height 6
click at [197, 135] on span "Select an option" at bounding box center [198, 136] width 6 height 6
click at [197, 135] on input "Select an option" at bounding box center [198, 136] width 6 height 6
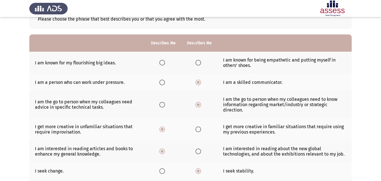
scroll to position [28, 0]
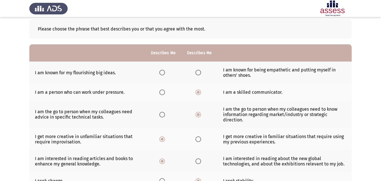
click at [160, 73] on span "Select an option" at bounding box center [162, 73] width 6 height 6
click at [160, 73] on input "Select an option" at bounding box center [162, 73] width 6 height 6
click at [201, 71] on span "Select an option" at bounding box center [198, 73] width 6 height 6
click at [201, 71] on input "Select an option" at bounding box center [198, 73] width 6 height 6
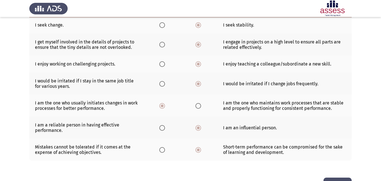
scroll to position [197, 0]
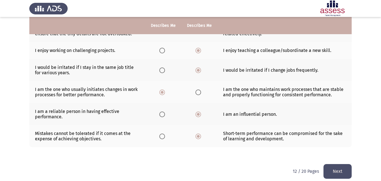
click at [341, 174] on button "Next" at bounding box center [337, 171] width 28 height 14
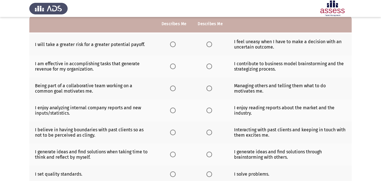
scroll to position [28, 0]
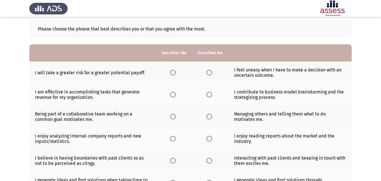
click at [209, 73] on span "Select an option" at bounding box center [209, 73] width 6 height 6
click at [209, 73] on input "Select an option" at bounding box center [209, 73] width 6 height 6
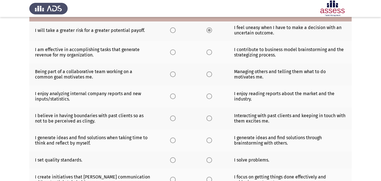
scroll to position [56, 0]
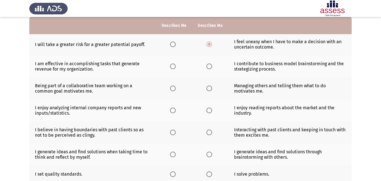
click at [211, 67] on span "Select an option" at bounding box center [209, 66] width 6 height 6
click at [211, 67] on input "Select an option" at bounding box center [209, 66] width 6 height 6
click at [173, 89] on span "Select an option" at bounding box center [173, 88] width 6 height 6
click at [173, 89] on input "Select an option" at bounding box center [173, 88] width 6 height 6
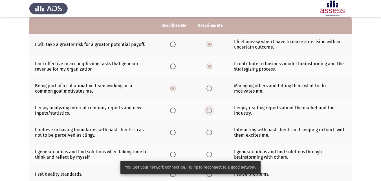
click at [210, 111] on span "Select an option" at bounding box center [209, 110] width 6 height 6
click at [210, 111] on input "Select an option" at bounding box center [209, 110] width 6 height 6
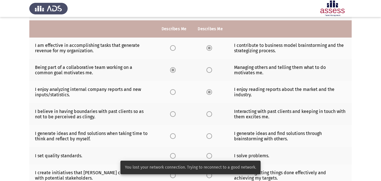
scroll to position [85, 0]
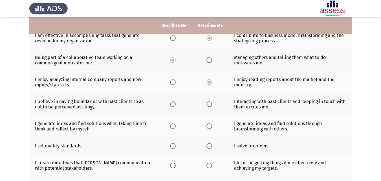
click at [210, 106] on span "Select an option" at bounding box center [209, 104] width 6 height 6
click at [210, 106] on input "Select an option" at bounding box center [209, 104] width 6 height 6
click at [211, 126] on span "Select an option" at bounding box center [209, 126] width 6 height 6
click at [211, 126] on input "Select an option" at bounding box center [209, 126] width 6 height 6
click at [174, 147] on span "Select an option" at bounding box center [173, 146] width 6 height 6
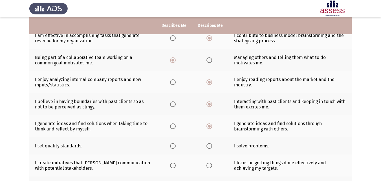
click at [174, 147] on input "Select an option" at bounding box center [173, 146] width 6 height 6
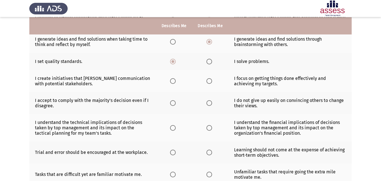
scroll to position [169, 0]
click at [208, 63] on span "Select an option" at bounding box center [209, 61] width 6 height 6
click at [208, 63] on input "Select an option" at bounding box center [209, 61] width 6 height 6
click at [173, 83] on span "Select an option" at bounding box center [173, 81] width 6 height 6
click at [173, 83] on input "Select an option" at bounding box center [173, 81] width 6 height 6
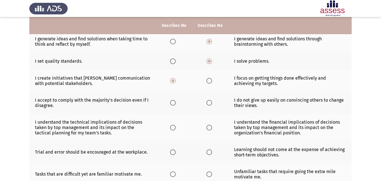
click at [171, 105] on span "Select an option" at bounding box center [173, 103] width 6 height 6
click at [171, 105] on input "Select an option" at bounding box center [173, 103] width 6 height 6
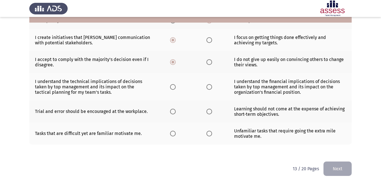
scroll to position [213, 0]
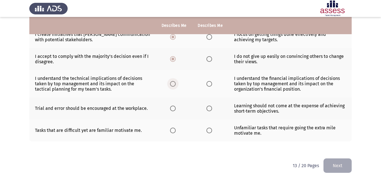
click at [173, 84] on span "Select an option" at bounding box center [173, 84] width 0 height 0
click at [173, 83] on input "Select an option" at bounding box center [173, 84] width 6 height 6
click at [209, 110] on span "Select an option" at bounding box center [209, 108] width 6 height 6
click at [209, 110] on input "Select an option" at bounding box center [209, 108] width 6 height 6
click at [175, 129] on span "Select an option" at bounding box center [173, 130] width 6 height 6
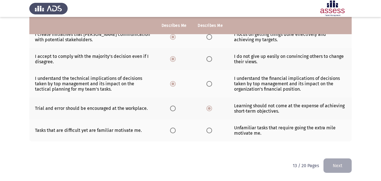
click at [175, 129] on input "Select an option" at bounding box center [173, 130] width 6 height 6
click at [340, 166] on button "Next" at bounding box center [337, 165] width 28 height 14
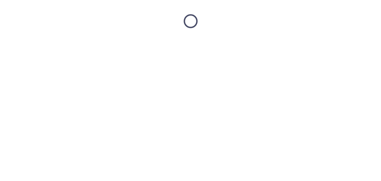
scroll to position [0, 0]
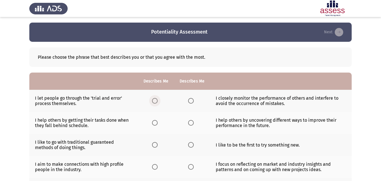
click at [155, 103] on span "Select an option" at bounding box center [155, 101] width 6 height 6
click at [155, 103] on input "Select an option" at bounding box center [155, 101] width 6 height 6
click at [193, 125] on label "Select an option" at bounding box center [192, 123] width 8 height 6
click at [193, 125] on input "Select an option" at bounding box center [191, 123] width 6 height 6
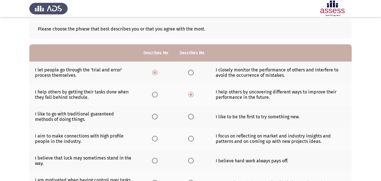
click at [157, 116] on span "Select an option" at bounding box center [155, 117] width 6 height 6
click at [157, 116] on input "Select an option" at bounding box center [155, 117] width 6 height 6
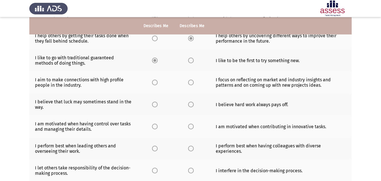
scroll to position [85, 0]
click at [191, 83] on span "Select an option" at bounding box center [191, 82] width 6 height 6
click at [191, 83] on input "Select an option" at bounding box center [191, 82] width 6 height 6
click at [192, 106] on span "Select an option" at bounding box center [191, 104] width 6 height 6
click at [192, 106] on input "Select an option" at bounding box center [191, 104] width 6 height 6
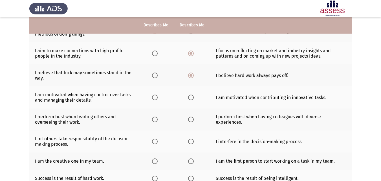
scroll to position [113, 0]
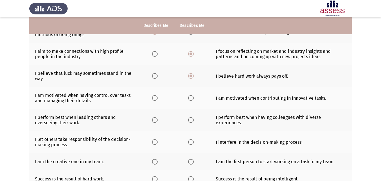
click at [191, 98] on span "Select an option" at bounding box center [191, 98] width 6 height 6
click at [191, 98] on input "Select an option" at bounding box center [191, 98] width 6 height 6
click at [189, 120] on span "Select an option" at bounding box center [191, 120] width 6 height 6
click at [189, 120] on input "Select an option" at bounding box center [191, 120] width 6 height 6
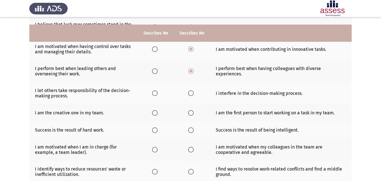
scroll to position [169, 0]
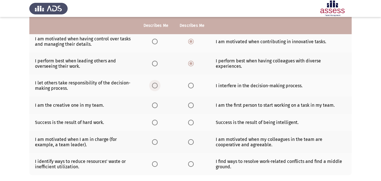
click at [154, 87] on span "Select an option" at bounding box center [155, 86] width 6 height 6
click at [154, 87] on input "Select an option" at bounding box center [155, 86] width 6 height 6
click at [191, 107] on span "Select an option" at bounding box center [191, 105] width 6 height 6
click at [191, 107] on input "Select an option" at bounding box center [191, 105] width 6 height 6
click at [189, 124] on span "Select an option" at bounding box center [191, 123] width 6 height 6
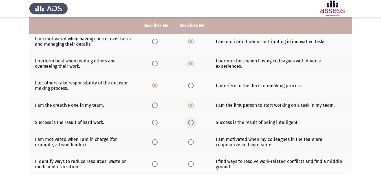
click at [189, 124] on input "Select an option" at bounding box center [191, 123] width 6 height 6
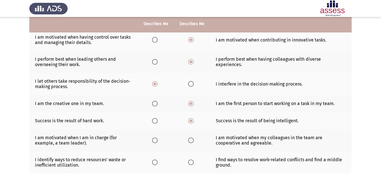
scroll to position [203, 0]
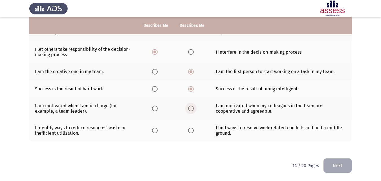
click at [191, 107] on span "Select an option" at bounding box center [191, 108] width 6 height 6
click at [191, 107] on input "Select an option" at bounding box center [191, 108] width 6 height 6
click at [192, 132] on span "Select an option" at bounding box center [191, 130] width 6 height 6
click at [192, 132] on input "Select an option" at bounding box center [191, 130] width 6 height 6
click at [332, 162] on button "Next" at bounding box center [337, 165] width 28 height 14
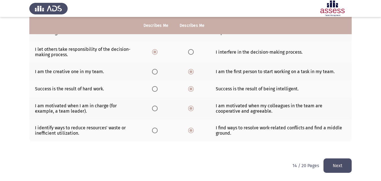
scroll to position [0, 0]
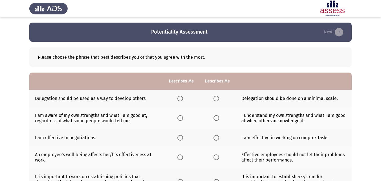
click at [181, 99] on span "Select an option" at bounding box center [180, 99] width 6 height 6
click at [181, 99] on input "Select an option" at bounding box center [180, 99] width 6 height 6
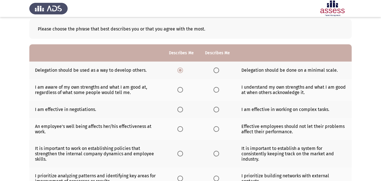
click at [180, 89] on span "Select an option" at bounding box center [180, 90] width 6 height 6
click at [180, 89] on input "Select an option" at bounding box center [180, 90] width 6 height 6
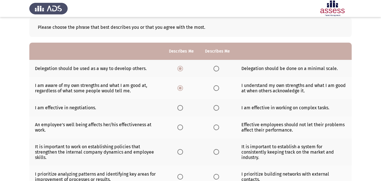
scroll to position [56, 0]
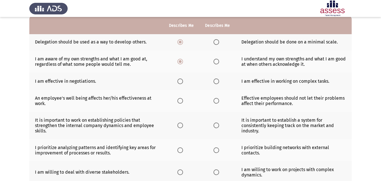
click at [180, 82] on span "Select an option" at bounding box center [180, 81] width 6 height 6
click at [180, 82] on input "Select an option" at bounding box center [180, 81] width 6 height 6
click at [215, 102] on span "Select an option" at bounding box center [216, 101] width 6 height 6
click at [215, 102] on input "Select an option" at bounding box center [216, 101] width 6 height 6
click at [181, 127] on span "Select an option" at bounding box center [180, 125] width 6 height 6
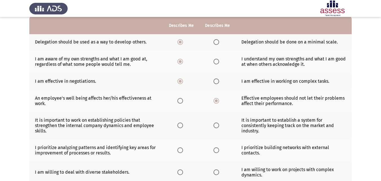
click at [181, 127] on input "Select an option" at bounding box center [180, 125] width 6 height 6
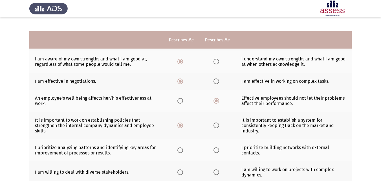
scroll to position [85, 0]
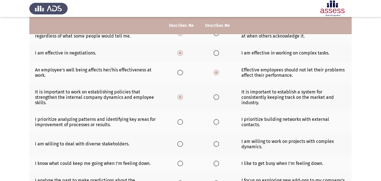
click at [180, 122] on span "Select an option" at bounding box center [180, 122] width 6 height 6
click at [180, 122] on input "Select an option" at bounding box center [180, 122] width 6 height 6
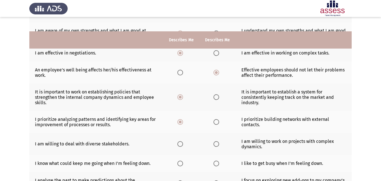
scroll to position [113, 0]
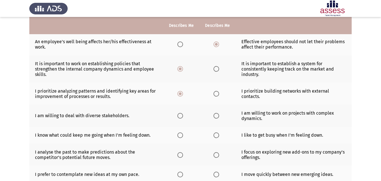
click at [178, 118] on span "Select an option" at bounding box center [180, 116] width 6 height 6
click at [178, 118] on input "Select an option" at bounding box center [180, 116] width 6 height 6
click at [181, 137] on span "Select an option" at bounding box center [180, 135] width 6 height 6
click at [181, 137] on input "Select an option" at bounding box center [180, 135] width 6 height 6
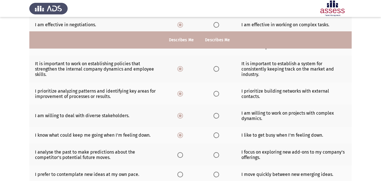
scroll to position [141, 0]
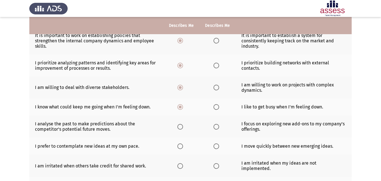
click at [218, 125] on span "Select an option" at bounding box center [216, 127] width 6 height 6
click at [218, 125] on input "Select an option" at bounding box center [216, 127] width 6 height 6
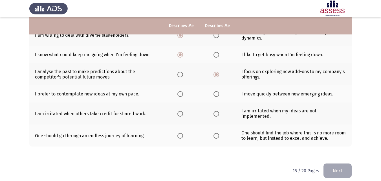
scroll to position [193, 0]
click at [179, 96] on span "Select an option" at bounding box center [180, 94] width 6 height 6
click at [179, 96] on input "Select an option" at bounding box center [180, 94] width 6 height 6
click at [179, 113] on span "Select an option" at bounding box center [180, 114] width 6 height 6
click at [179, 113] on input "Select an option" at bounding box center [180, 114] width 6 height 6
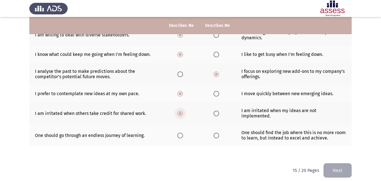
click at [180, 112] on span "Select an option" at bounding box center [180, 113] width 3 height 3
click at [180, 112] on input "Select an option" at bounding box center [180, 114] width 6 height 6
click at [215, 111] on span "Select an option" at bounding box center [216, 114] width 6 height 6
click at [215, 111] on input "Select an option" at bounding box center [216, 114] width 6 height 6
click at [184, 133] on label "Select an option" at bounding box center [181, 136] width 8 height 6
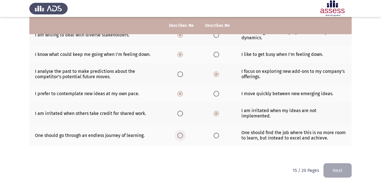
click at [183, 133] on input "Select an option" at bounding box center [180, 136] width 6 height 6
click at [348, 169] on button "Next" at bounding box center [337, 170] width 28 height 14
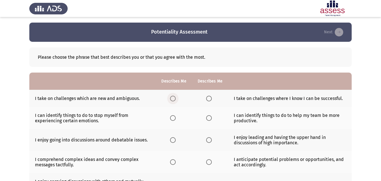
click at [173, 98] on span "Select an option" at bounding box center [173, 98] width 0 height 0
click at [173, 98] on input "Select an option" at bounding box center [173, 99] width 6 height 6
click at [208, 120] on span "Select an option" at bounding box center [209, 118] width 6 height 6
click at [208, 120] on input "Select an option" at bounding box center [209, 118] width 6 height 6
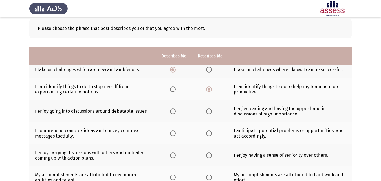
scroll to position [28, 0]
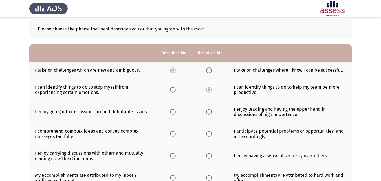
click at [173, 114] on span "Select an option" at bounding box center [173, 112] width 6 height 6
click at [173, 114] on input "Select an option" at bounding box center [173, 112] width 6 height 6
click at [208, 134] on span "Select an option" at bounding box center [209, 134] width 6 height 6
click at [208, 134] on input "Select an option" at bounding box center [209, 134] width 6 height 6
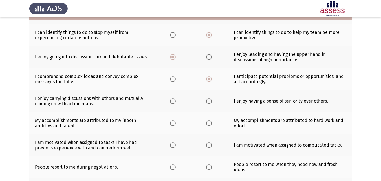
scroll to position [85, 0]
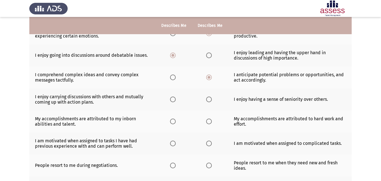
click at [173, 102] on span "Select an option" at bounding box center [173, 99] width 6 height 6
click at [173, 102] on input "Select an option" at bounding box center [173, 99] width 6 height 6
click at [208, 122] on span "Select an option" at bounding box center [209, 121] width 6 height 6
click at [208, 122] on input "Select an option" at bounding box center [209, 121] width 6 height 6
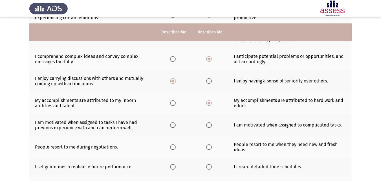
scroll to position [113, 0]
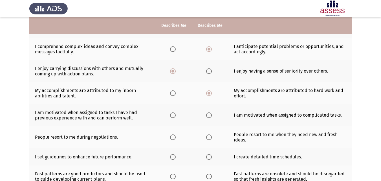
click at [207, 116] on span "Select an option" at bounding box center [209, 115] width 6 height 6
click at [207, 116] on input "Select an option" at bounding box center [209, 115] width 6 height 6
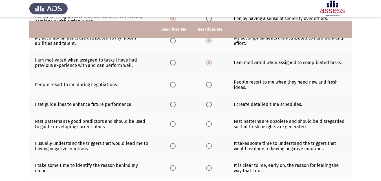
scroll to position [169, 0]
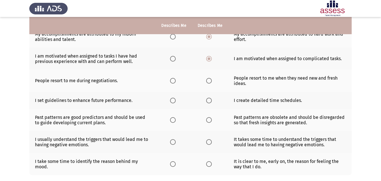
click at [211, 81] on span "Select an option" at bounding box center [209, 81] width 6 height 6
click at [211, 81] on input "Select an option" at bounding box center [209, 81] width 6 height 6
click at [174, 102] on span "Select an option" at bounding box center [173, 101] width 6 height 6
click at [174, 102] on input "Select an option" at bounding box center [173, 101] width 6 height 6
click at [174, 122] on span "Select an option" at bounding box center [173, 120] width 6 height 6
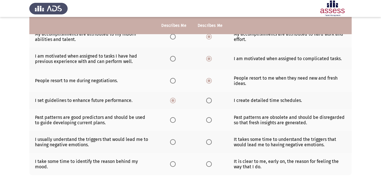
click at [174, 122] on input "Select an option" at bounding box center [173, 120] width 6 height 6
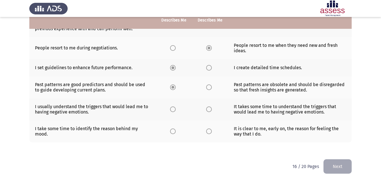
scroll to position [203, 0]
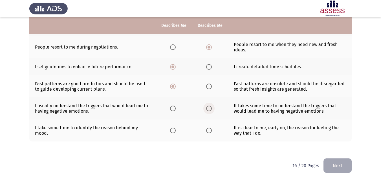
click at [211, 110] on span "Select an option" at bounding box center [209, 108] width 6 height 6
click at [211, 110] on input "Select an option" at bounding box center [209, 108] width 6 height 6
click at [208, 131] on span "Select an option" at bounding box center [209, 130] width 6 height 6
click at [208, 131] on input "Select an option" at bounding box center [209, 130] width 6 height 6
click at [338, 166] on button "Next" at bounding box center [337, 165] width 28 height 14
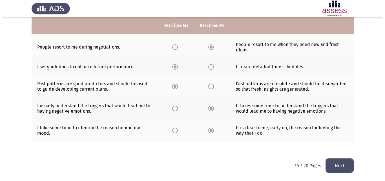
scroll to position [0, 0]
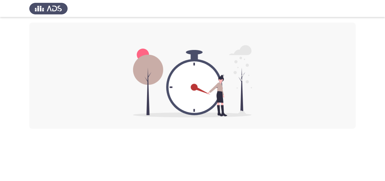
click at [201, 99] on img at bounding box center [192, 81] width 119 height 72
click at [241, 75] on img at bounding box center [192, 81] width 119 height 72
click at [170, 103] on img at bounding box center [192, 81] width 119 height 72
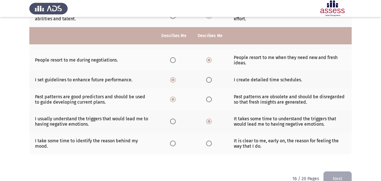
scroll to position [203, 0]
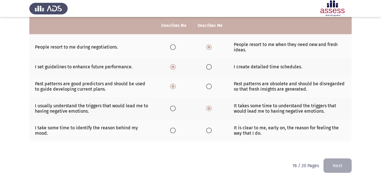
click at [210, 131] on span "Select an option" at bounding box center [209, 130] width 6 height 6
click at [210, 131] on input "Select an option" at bounding box center [209, 130] width 6 height 6
click at [334, 167] on button "Next" at bounding box center [337, 165] width 28 height 14
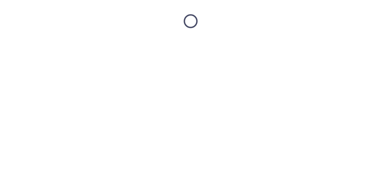
scroll to position [0, 0]
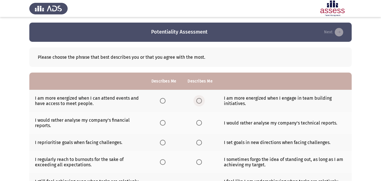
click at [199, 103] on span "Select an option" at bounding box center [199, 101] width 6 height 6
click at [199, 103] on input "Select an option" at bounding box center [199, 101] width 6 height 6
click at [163, 102] on span "Select an option" at bounding box center [163, 101] width 6 height 6
click at [163, 102] on input "Select an option" at bounding box center [163, 101] width 6 height 6
click at [198, 100] on span "Select an option" at bounding box center [199, 101] width 6 height 6
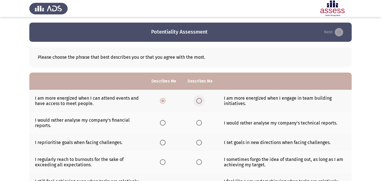
click at [198, 100] on input "Select an option" at bounding box center [199, 101] width 6 height 6
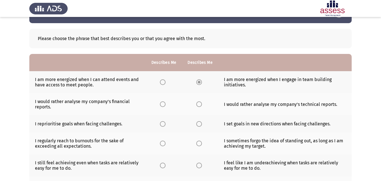
scroll to position [28, 0]
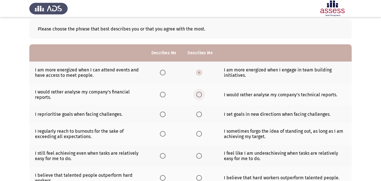
click at [199, 96] on span "Select an option" at bounding box center [199, 95] width 6 height 6
click at [199, 96] on input "Select an option" at bounding box center [199, 95] width 6 height 6
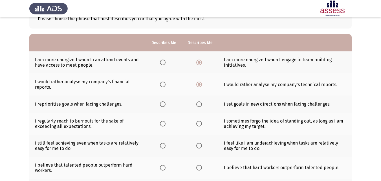
scroll to position [56, 0]
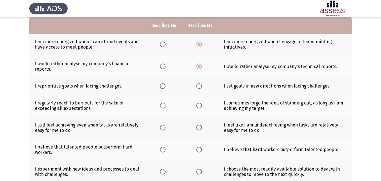
click at [200, 88] on span "Select an option" at bounding box center [199, 86] width 6 height 6
click at [200, 88] on input "Select an option" at bounding box center [199, 86] width 6 height 6
click at [200, 107] on span "Select an option" at bounding box center [199, 106] width 6 height 6
click at [200, 107] on input "Select an option" at bounding box center [199, 106] width 6 height 6
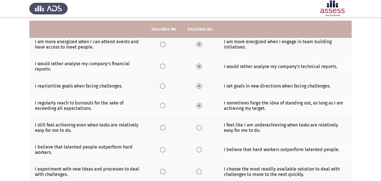
scroll to position [85, 0]
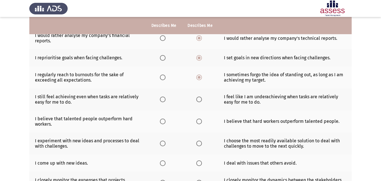
click at [199, 100] on span "Select an option" at bounding box center [199, 99] width 6 height 6
click at [199, 100] on input "Select an option" at bounding box center [199, 99] width 6 height 6
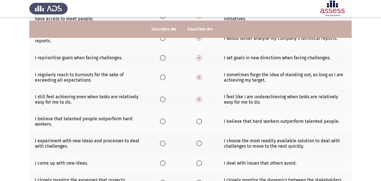
scroll to position [113, 0]
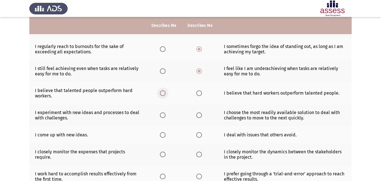
click at [162, 96] on span "Select an option" at bounding box center [163, 93] width 6 height 6
click at [162, 96] on input "Select an option" at bounding box center [163, 93] width 6 height 6
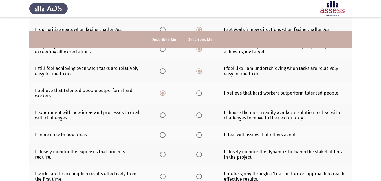
scroll to position [141, 0]
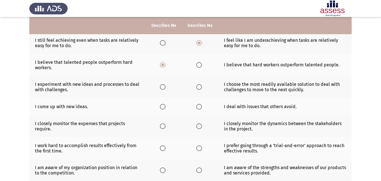
click at [163, 87] on span "Select an option" at bounding box center [163, 87] width 0 height 0
click at [163, 87] on input "Select an option" at bounding box center [163, 87] width 6 height 6
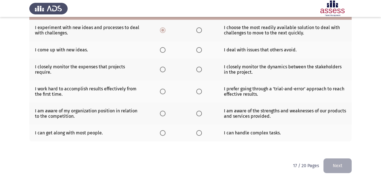
scroll to position [169, 0]
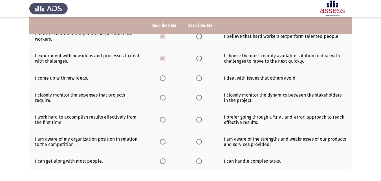
click at [199, 78] on span "Select an option" at bounding box center [199, 78] width 6 height 6
click at [199, 78] on input "Select an option" at bounding box center [199, 78] width 6 height 6
click at [199, 97] on span "Select an option" at bounding box center [199, 98] width 6 height 6
click at [199, 97] on input "Select an option" at bounding box center [199, 98] width 6 height 6
click at [164, 121] on span "Select an option" at bounding box center [163, 120] width 6 height 6
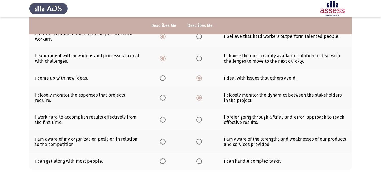
click at [164, 121] on input "Select an option" at bounding box center [163, 120] width 6 height 6
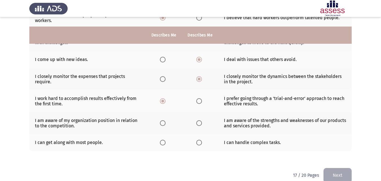
scroll to position [198, 0]
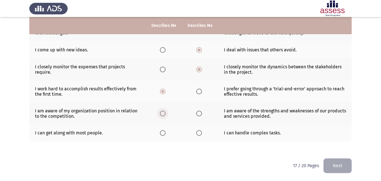
click at [164, 113] on span "Select an option" at bounding box center [163, 114] width 6 height 6
click at [164, 113] on input "Select an option" at bounding box center [163, 114] width 6 height 6
click at [160, 135] on span "Select an option" at bounding box center [163, 133] width 6 height 6
click at [160, 135] on input "Select an option" at bounding box center [163, 133] width 6 height 6
click at [331, 165] on button "Next" at bounding box center [337, 165] width 28 height 14
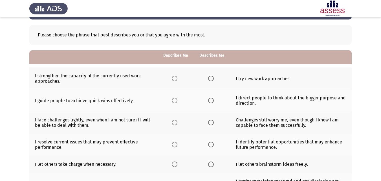
scroll to position [56, 0]
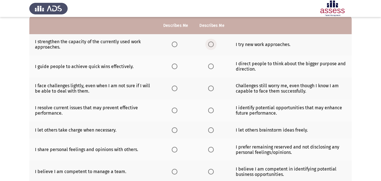
click at [213, 44] on span "Select an option" at bounding box center [211, 44] width 6 height 6
click at [213, 44] on input "Select an option" at bounding box center [211, 44] width 6 height 6
click at [213, 67] on span "Select an option" at bounding box center [211, 66] width 6 height 6
click at [213, 67] on input "Select an option" at bounding box center [211, 66] width 6 height 6
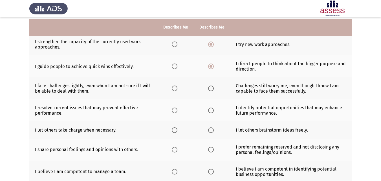
scroll to position [85, 0]
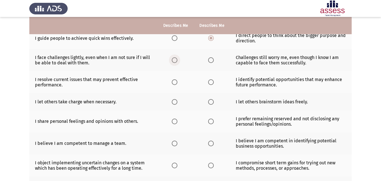
click at [177, 61] on span "Select an option" at bounding box center [175, 60] width 6 height 6
click at [177, 61] on input "Select an option" at bounding box center [175, 60] width 6 height 6
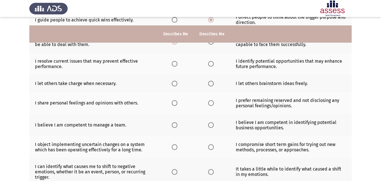
scroll to position [113, 0]
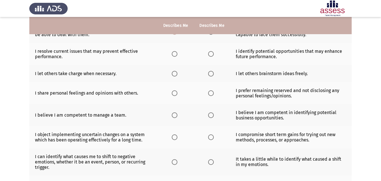
click at [213, 56] on span "Select an option" at bounding box center [211, 54] width 6 height 6
click at [213, 56] on input "Select an option" at bounding box center [211, 54] width 6 height 6
click at [176, 74] on span "Select an option" at bounding box center [175, 74] width 6 height 6
click at [176, 74] on input "Select an option" at bounding box center [175, 74] width 6 height 6
click at [175, 95] on span "Select an option" at bounding box center [175, 93] width 6 height 6
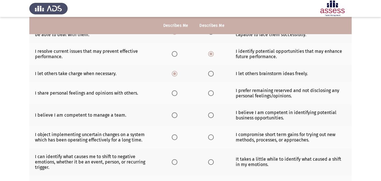
click at [175, 95] on input "Select an option" at bounding box center [175, 93] width 6 height 6
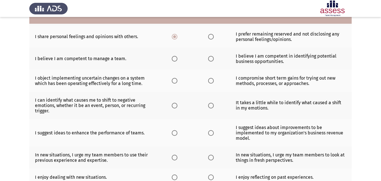
scroll to position [141, 0]
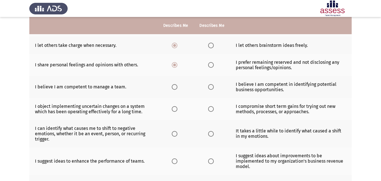
click at [173, 89] on span "Select an option" at bounding box center [175, 87] width 6 height 6
click at [173, 89] on input "Select an option" at bounding box center [175, 87] width 6 height 6
click at [212, 111] on span "Select an option" at bounding box center [211, 109] width 6 height 6
click at [212, 111] on input "Select an option" at bounding box center [211, 109] width 6 height 6
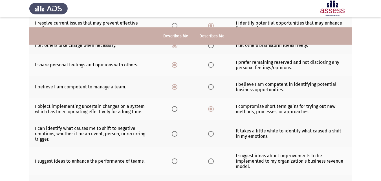
scroll to position [169, 0]
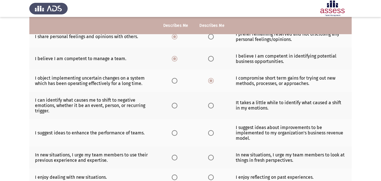
click at [176, 106] on span "Select an option" at bounding box center [175, 106] width 6 height 6
click at [176, 106] on input "Select an option" at bounding box center [175, 106] width 6 height 6
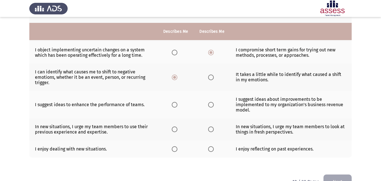
scroll to position [213, 0]
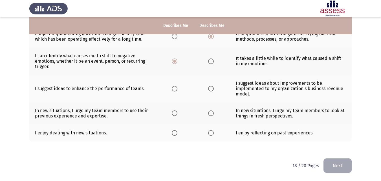
click at [175, 89] on span "Select an option" at bounding box center [175, 89] width 6 height 6
click at [175, 89] on input "Select an option" at bounding box center [175, 89] width 6 height 6
click at [211, 113] on span "Select an option" at bounding box center [211, 113] width 6 height 6
click at [211, 113] on input "Select an option" at bounding box center [211, 113] width 6 height 6
click at [174, 133] on span "Select an option" at bounding box center [175, 133] width 6 height 6
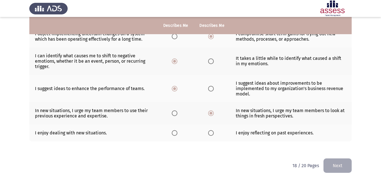
click at [174, 133] on input "Select an option" at bounding box center [175, 133] width 6 height 6
click at [333, 163] on button "Next" at bounding box center [337, 165] width 28 height 14
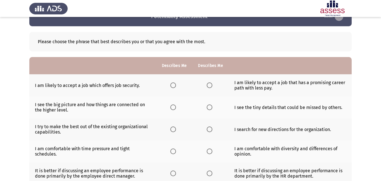
scroll to position [28, 0]
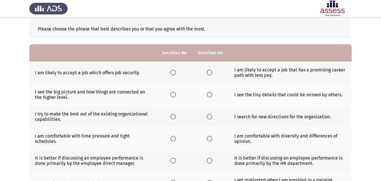
click at [208, 71] on span "Select an option" at bounding box center [210, 73] width 6 height 6
click at [208, 71] on input "Select an option" at bounding box center [210, 73] width 6 height 6
click at [174, 95] on span "Select an option" at bounding box center [173, 95] width 6 height 6
click at [174, 95] on input "Select an option" at bounding box center [173, 95] width 6 height 6
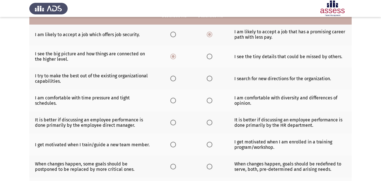
scroll to position [56, 0]
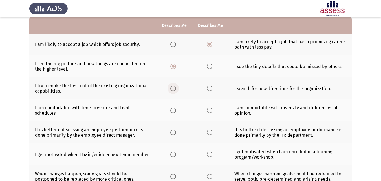
click at [176, 89] on span "Select an option" at bounding box center [173, 88] width 6 height 6
click at [176, 89] on input "Select an option" at bounding box center [173, 88] width 6 height 6
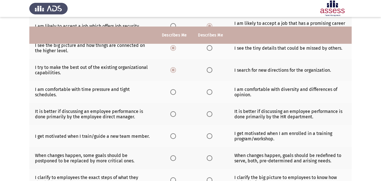
scroll to position [85, 0]
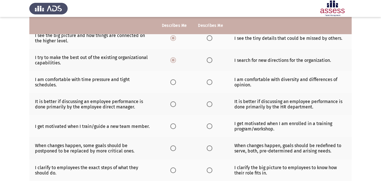
click at [207, 82] on span "Select an option" at bounding box center [210, 82] width 6 height 6
click at [207, 82] on input "Select an option" at bounding box center [210, 82] width 6 height 6
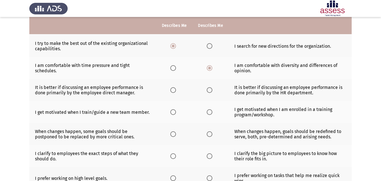
scroll to position [113, 0]
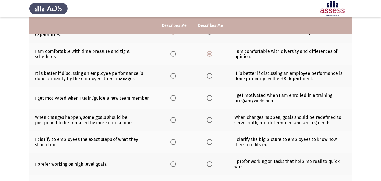
click at [211, 76] on span "Select an option" at bounding box center [210, 76] width 6 height 6
click at [211, 76] on input "Select an option" at bounding box center [210, 76] width 6 height 6
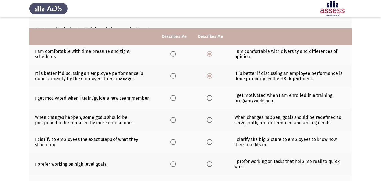
scroll to position [141, 0]
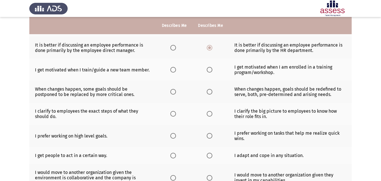
click at [174, 72] on span "Select an option" at bounding box center [173, 70] width 6 height 6
click at [174, 72] on input "Select an option" at bounding box center [173, 70] width 6 height 6
click at [175, 92] on span "Select an option" at bounding box center [173, 92] width 6 height 6
click at [175, 92] on input "Select an option" at bounding box center [173, 92] width 6 height 6
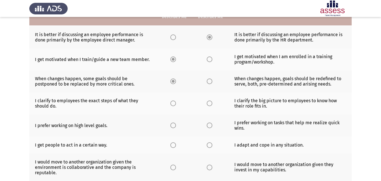
scroll to position [169, 0]
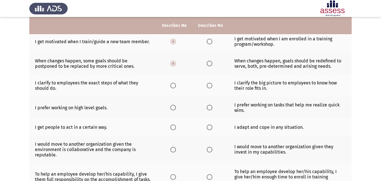
click at [211, 85] on span "Select an option" at bounding box center [210, 86] width 6 height 6
click at [211, 85] on input "Select an option" at bounding box center [210, 86] width 6 height 6
click at [171, 108] on span "Select an option" at bounding box center [173, 108] width 6 height 6
click at [171, 108] on input "Select an option" at bounding box center [173, 108] width 6 height 6
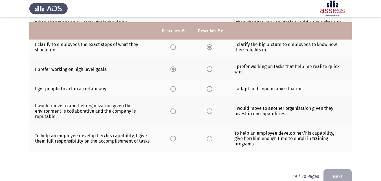
scroll to position [213, 0]
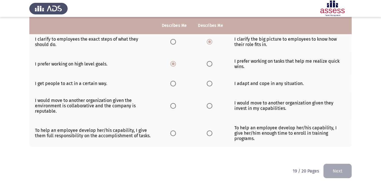
click at [173, 83] on span "Select an option" at bounding box center [173, 84] width 6 height 6
click at [173, 83] on input "Select an option" at bounding box center [173, 84] width 6 height 6
click at [173, 107] on span "Select an option" at bounding box center [173, 106] width 6 height 6
click at [173, 107] on input "Select an option" at bounding box center [173, 106] width 6 height 6
click at [174, 131] on span "Select an option" at bounding box center [173, 133] width 6 height 6
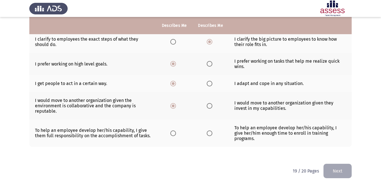
click at [174, 131] on input "Select an option" at bounding box center [173, 133] width 6 height 6
click at [336, 165] on button "Next" at bounding box center [337, 171] width 28 height 14
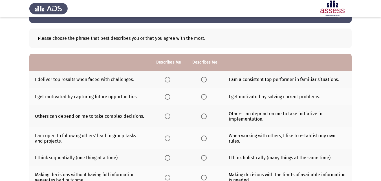
scroll to position [28, 0]
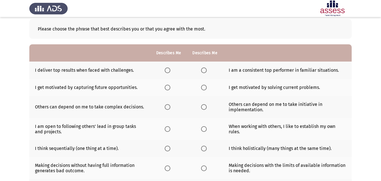
click at [169, 70] on span "Select an option" at bounding box center [168, 70] width 6 height 6
click at [169, 70] on input "Select an option" at bounding box center [168, 70] width 6 height 6
click at [170, 90] on span "Select an option" at bounding box center [168, 88] width 6 height 6
click at [170, 90] on input "Select an option" at bounding box center [168, 88] width 6 height 6
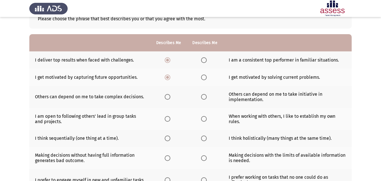
scroll to position [56, 0]
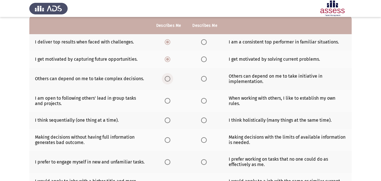
click at [168, 79] on span "Select an option" at bounding box center [168, 79] width 6 height 6
click at [168, 79] on input "Select an option" at bounding box center [168, 79] width 6 height 6
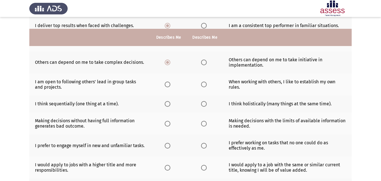
scroll to position [85, 0]
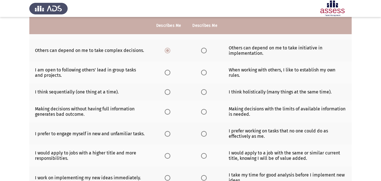
click at [168, 72] on span "Select an option" at bounding box center [168, 73] width 6 height 6
click at [168, 72] on input "Select an option" at bounding box center [168, 73] width 6 height 6
click at [169, 93] on span "Select an option" at bounding box center [168, 92] width 6 height 6
click at [169, 93] on input "Select an option" at bounding box center [168, 92] width 6 height 6
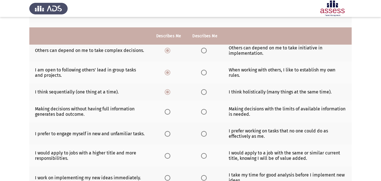
scroll to position [113, 0]
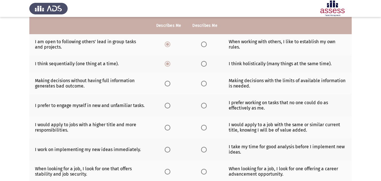
click at [169, 85] on span "Select an option" at bounding box center [168, 84] width 6 height 6
click at [169, 85] on input "Select an option" at bounding box center [168, 84] width 6 height 6
click at [168, 105] on span "Select an option" at bounding box center [168, 106] width 6 height 6
click at [168, 105] on input "Select an option" at bounding box center [168, 106] width 6 height 6
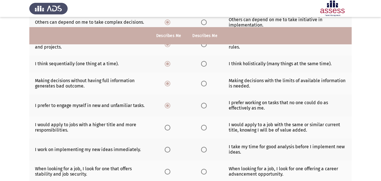
scroll to position [141, 0]
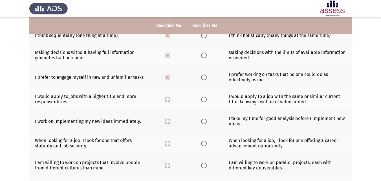
click at [169, 102] on span "Select an option" at bounding box center [168, 99] width 6 height 6
click at [169, 102] on input "Select an option" at bounding box center [168, 99] width 6 height 6
click at [203, 120] on span "Select an option" at bounding box center [204, 121] width 6 height 6
click at [203, 120] on input "Select an option" at bounding box center [204, 121] width 6 height 6
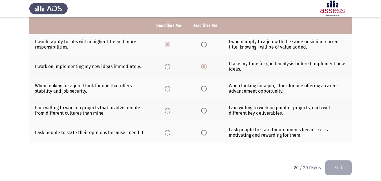
scroll to position [198, 0]
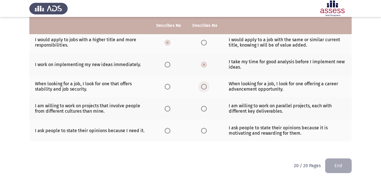
click at [203, 86] on span "Select an option" at bounding box center [204, 87] width 6 height 6
click at [203, 86] on input "Select an option" at bounding box center [204, 87] width 6 height 6
click at [170, 108] on span "Select an option" at bounding box center [168, 109] width 6 height 6
click at [170, 108] on input "Select an option" at bounding box center [168, 109] width 6 height 6
click at [169, 133] on span "Select an option" at bounding box center [168, 131] width 6 height 6
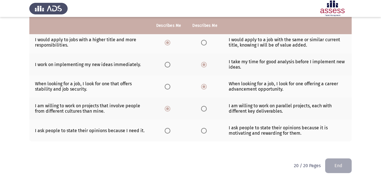
click at [169, 133] on input "Select an option" at bounding box center [168, 131] width 6 height 6
click at [345, 165] on button "End" at bounding box center [338, 165] width 27 height 14
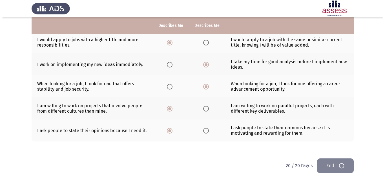
scroll to position [0, 0]
